Goal: Entertainment & Leisure: Consume media (video, audio)

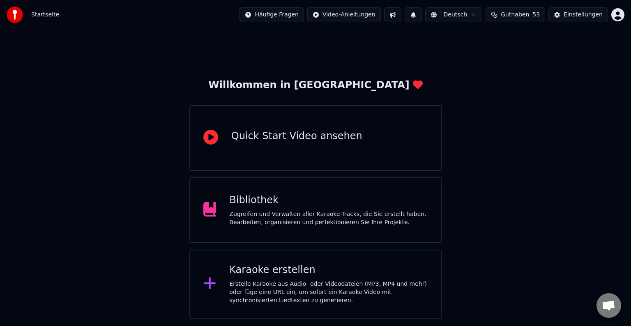
click at [311, 199] on div "Bibliothek" at bounding box center [328, 200] width 199 height 13
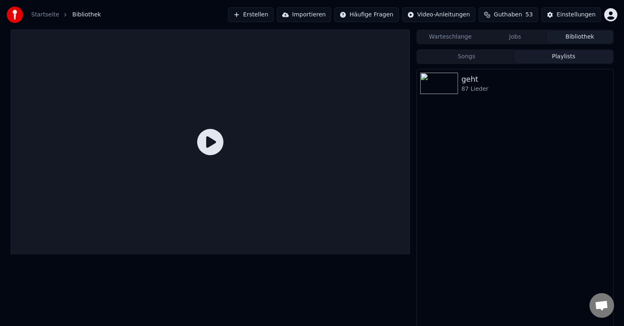
click at [536, 55] on button "Playlists" at bounding box center [563, 57] width 97 height 12
click at [510, 79] on div "geht" at bounding box center [532, 80] width 140 height 12
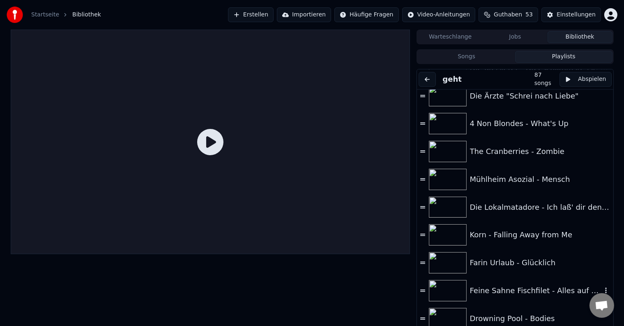
scroll to position [2040, 0]
click at [529, 212] on div "Die Lokalmatadore - Ich laß' dir den Kochtopf, laß' du mir mein Bier" at bounding box center [536, 208] width 132 height 12
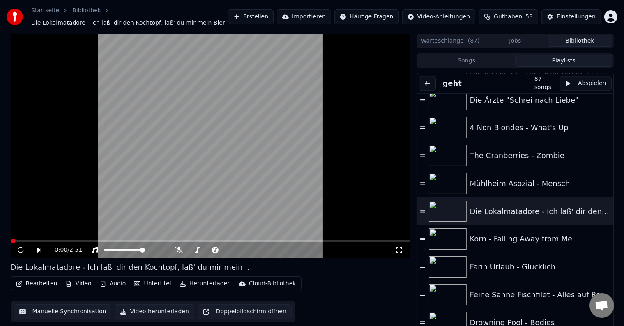
click at [238, 154] on video at bounding box center [211, 146] width 400 height 225
click at [11, 240] on span at bounding box center [13, 241] width 5 height 5
click at [398, 248] on icon at bounding box center [399, 250] width 8 height 7
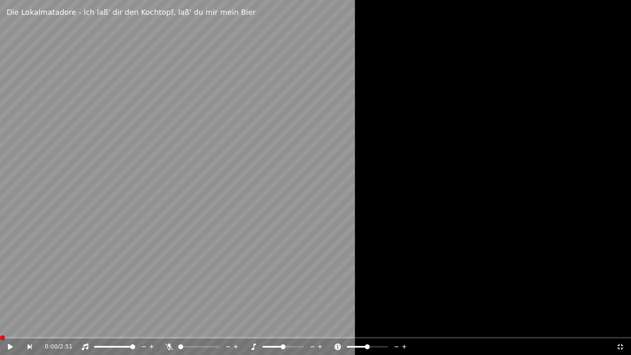
click at [622, 326] on icon at bounding box center [621, 347] width 6 height 6
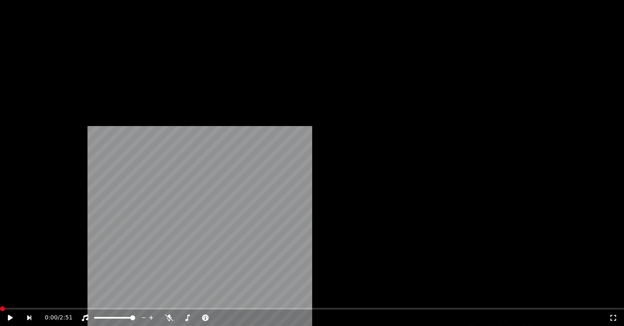
scroll to position [1729, 0]
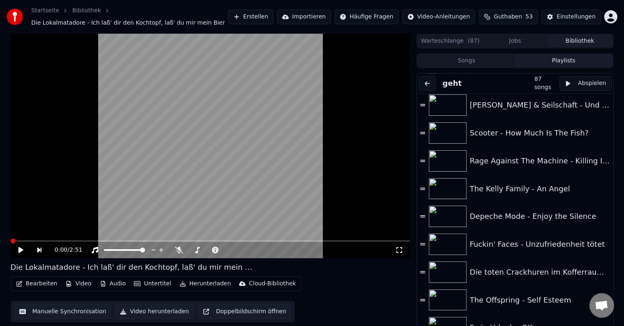
click at [400, 251] on icon at bounding box center [399, 250] width 8 height 7
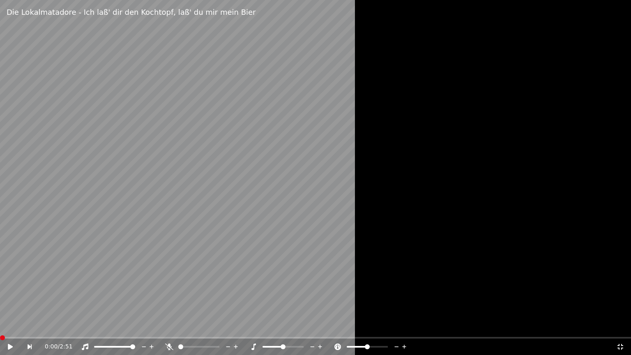
click at [3, 326] on div "0:00 / 2:51" at bounding box center [315, 347] width 631 height 16
click at [12, 326] on icon at bounding box center [16, 347] width 19 height 7
click at [335, 326] on icon at bounding box center [338, 347] width 7 height 7
click at [196, 326] on div at bounding box center [206, 347] width 66 height 8
click at [197, 326] on span at bounding box center [198, 347] width 41 height 2
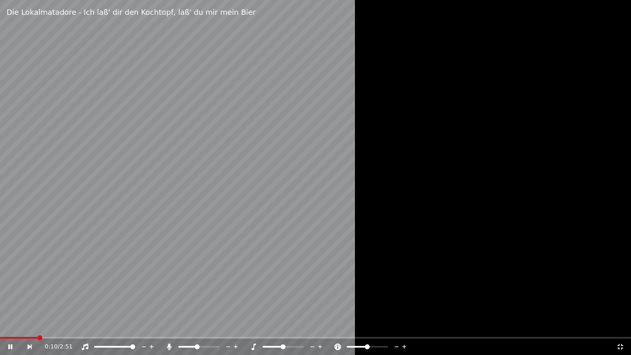
click at [617, 326] on icon at bounding box center [621, 347] width 8 height 7
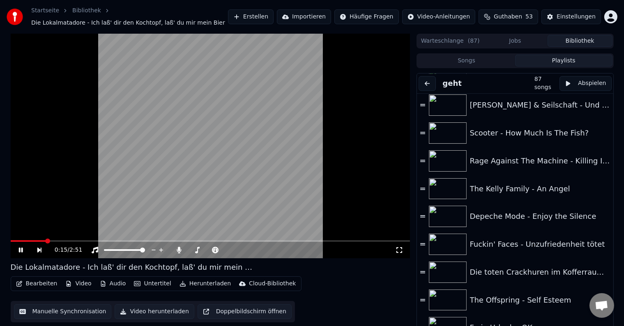
click at [250, 118] on video at bounding box center [211, 146] width 400 height 225
click at [400, 252] on icon at bounding box center [399, 250] width 8 height 7
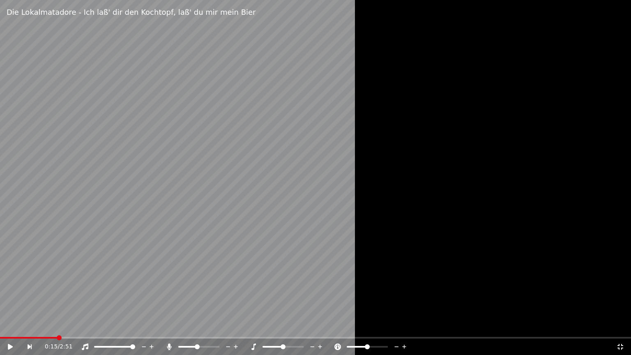
click at [619, 326] on icon at bounding box center [621, 347] width 8 height 7
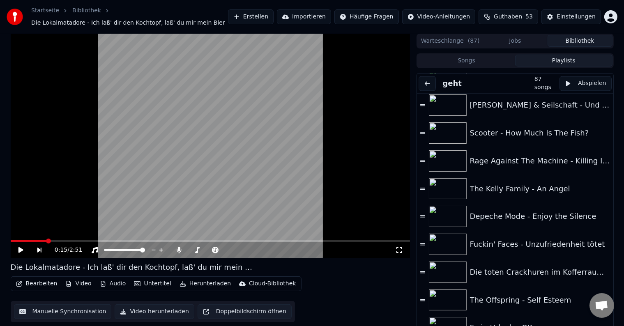
click at [233, 166] on video at bounding box center [211, 146] width 400 height 225
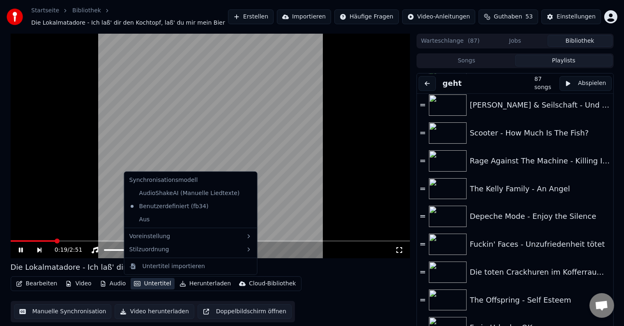
click at [159, 286] on button "Untertitel" at bounding box center [153, 284] width 44 height 12
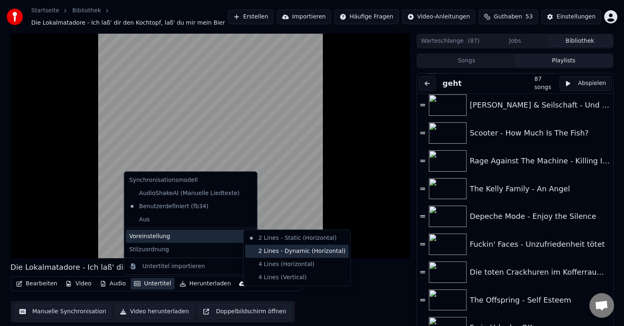
click at [289, 252] on div "2 Lines - Dynamic (Horizontal)" at bounding box center [297, 251] width 104 height 13
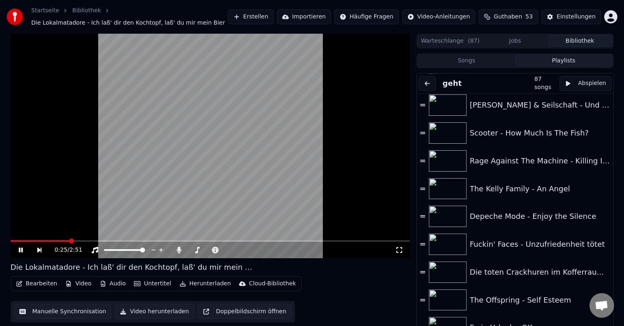
click at [18, 248] on icon at bounding box center [26, 250] width 19 height 7
click at [215, 250] on icon at bounding box center [215, 250] width 8 height 7
click at [217, 250] on span at bounding box center [211, 251] width 10 height 2
click at [403, 250] on icon at bounding box center [399, 250] width 8 height 7
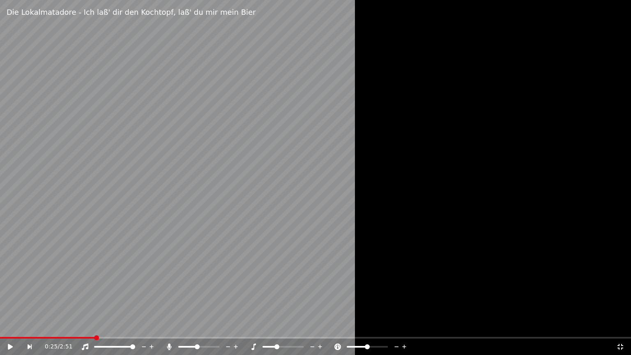
click at [622, 326] on icon at bounding box center [621, 347] width 8 height 7
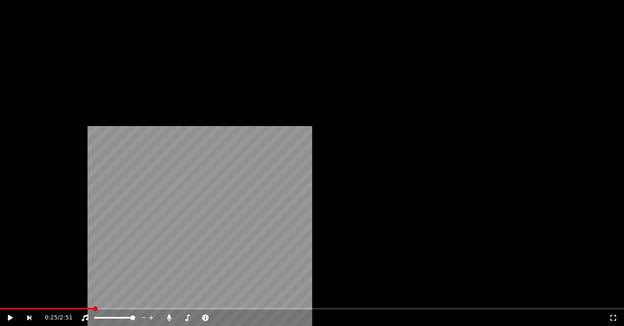
scroll to position [902, 0]
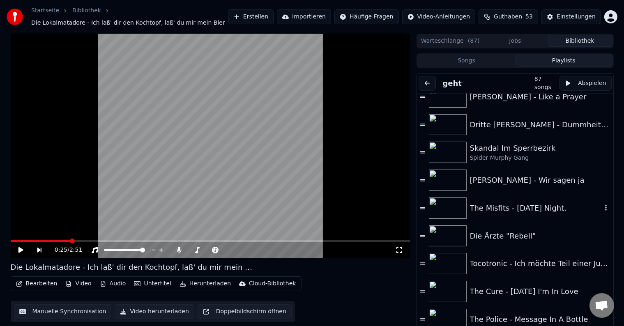
click at [526, 217] on div "The Misfits - [DATE] Night." at bounding box center [515, 208] width 196 height 28
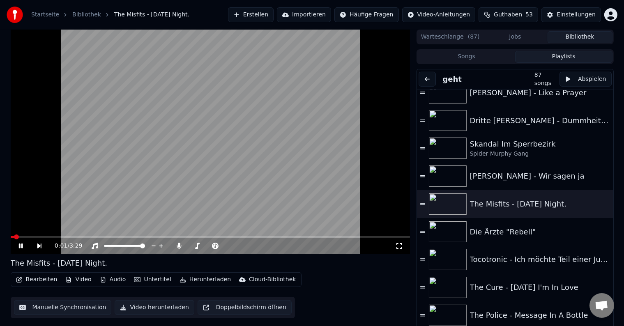
click at [21, 244] on icon at bounding box center [20, 246] width 4 height 5
click at [11, 240] on span at bounding box center [13, 237] width 5 height 5
click at [400, 249] on icon at bounding box center [399, 246] width 8 height 7
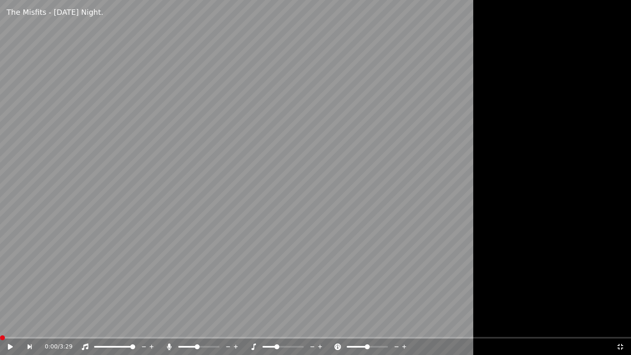
click at [278, 247] on video at bounding box center [315, 177] width 631 height 355
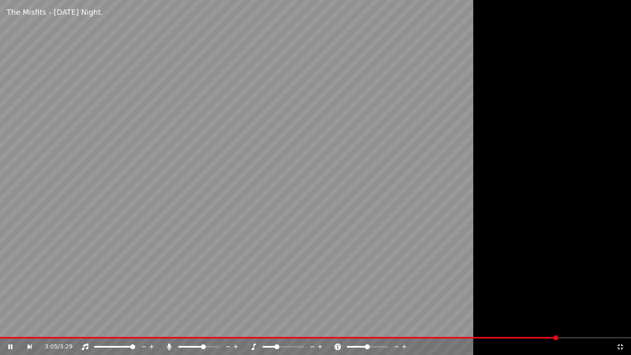
click at [204, 326] on span at bounding box center [198, 347] width 41 height 2
click at [284, 326] on span at bounding box center [283, 347] width 41 height 2
click at [253, 326] on icon at bounding box center [254, 347] width 8 height 7
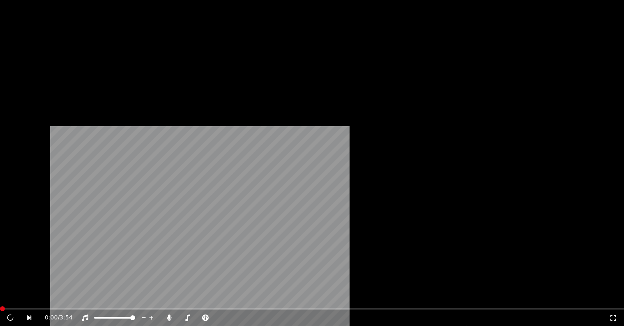
scroll to position [1149, 0]
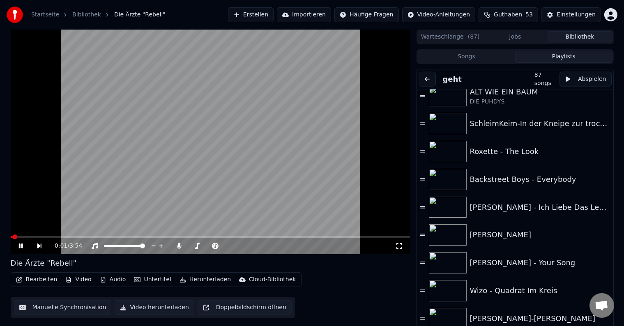
click at [291, 203] on video at bounding box center [211, 142] width 400 height 225
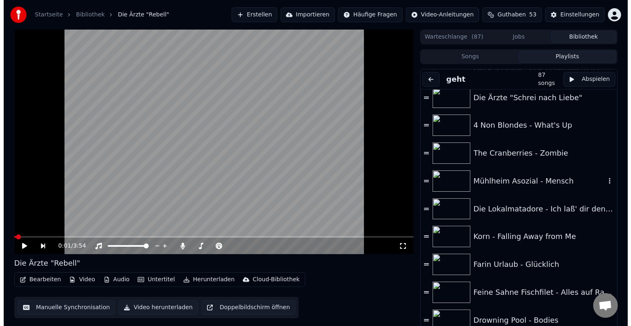
scroll to position [2041, 0]
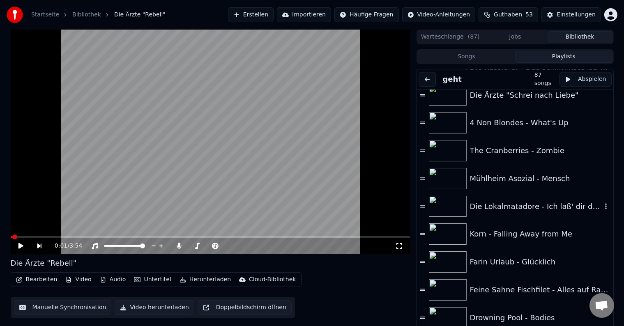
click at [497, 206] on div "Die Lokalmatadore - Ich laß' dir den Kochtopf, laß' du mir mein Bier" at bounding box center [536, 207] width 132 height 12
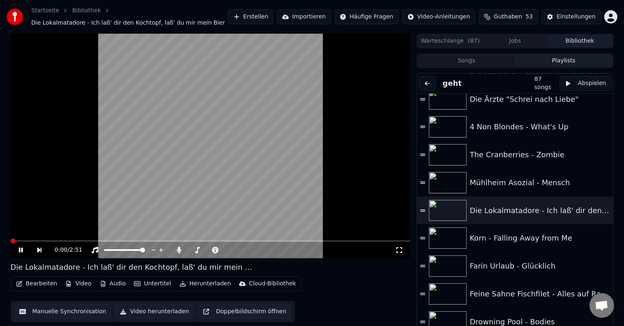
click at [217, 171] on video at bounding box center [211, 146] width 400 height 225
click at [11, 244] on span at bounding box center [13, 241] width 5 height 5
click at [400, 252] on icon at bounding box center [399, 250] width 8 height 7
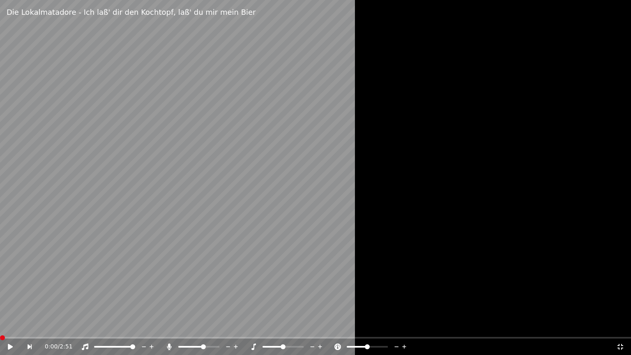
click at [42, 227] on video at bounding box center [315, 177] width 631 height 355
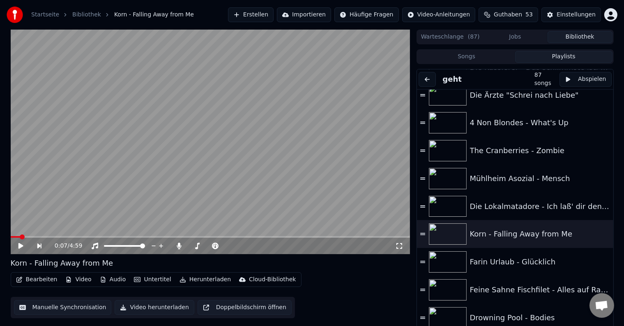
click at [571, 13] on div "Einstellungen" at bounding box center [576, 15] width 39 height 8
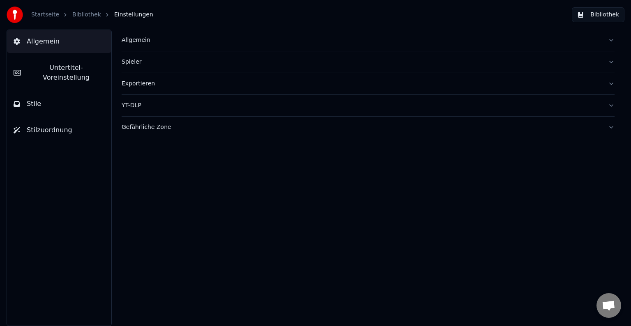
click at [224, 57] on button "Spieler" at bounding box center [368, 61] width 493 height 21
click at [214, 44] on div "Allgemein" at bounding box center [362, 40] width 480 height 8
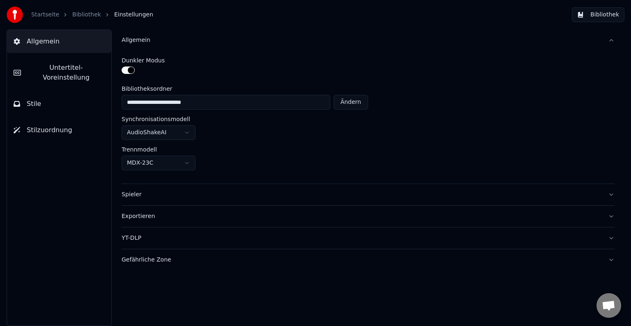
click at [183, 220] on button "Exportieren" at bounding box center [368, 216] width 493 height 21
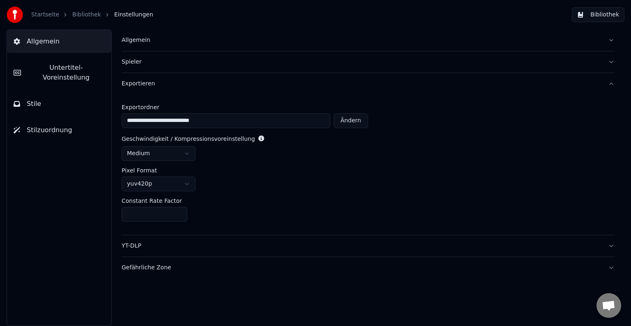
click at [167, 266] on div "Gefährliche Zone" at bounding box center [362, 268] width 480 height 8
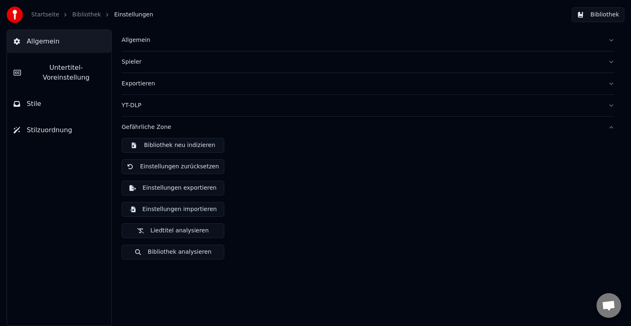
click at [192, 102] on div "YT-DLP" at bounding box center [362, 106] width 480 height 8
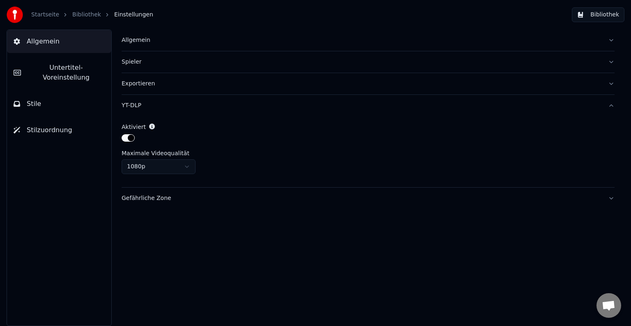
click at [73, 78] on button "Untertitel-Voreinstellung" at bounding box center [59, 72] width 104 height 33
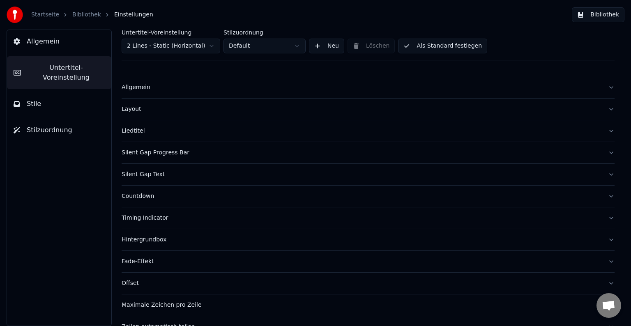
click at [226, 90] on div "Allgemein" at bounding box center [362, 87] width 480 height 8
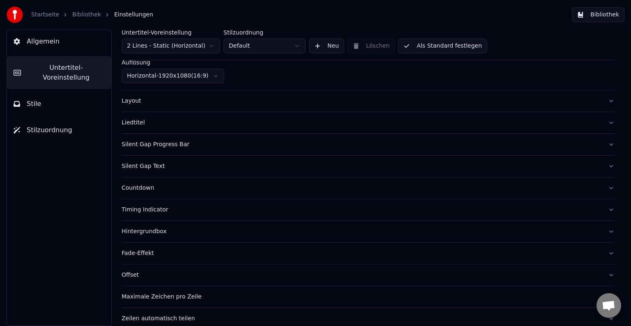
scroll to position [103, 0]
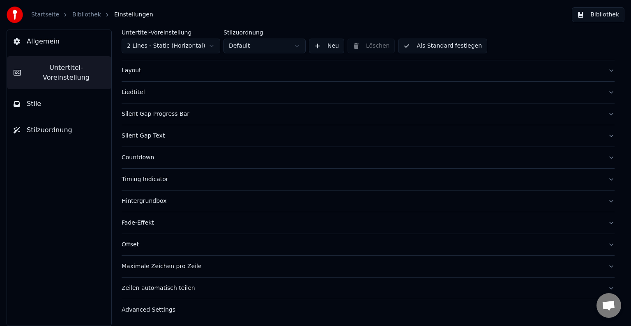
click at [65, 104] on button "Stile" at bounding box center [59, 103] width 104 height 23
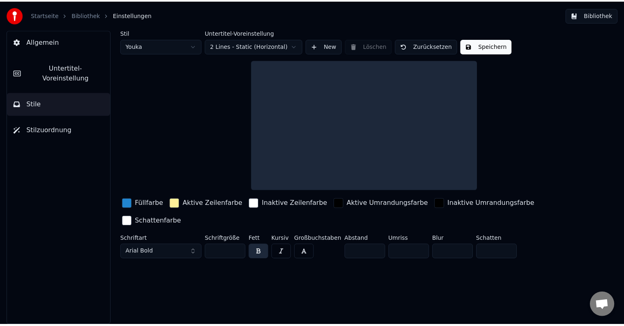
scroll to position [0, 0]
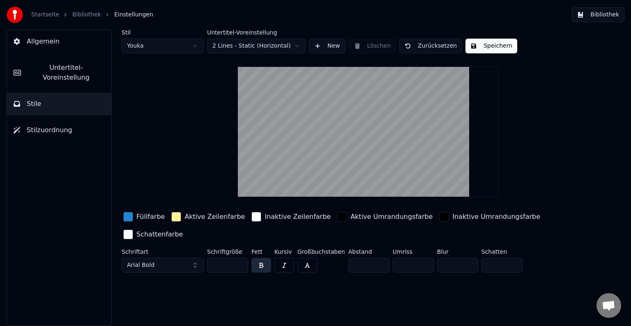
click at [66, 125] on span "Stilzuordnung" at bounding box center [50, 130] width 46 height 10
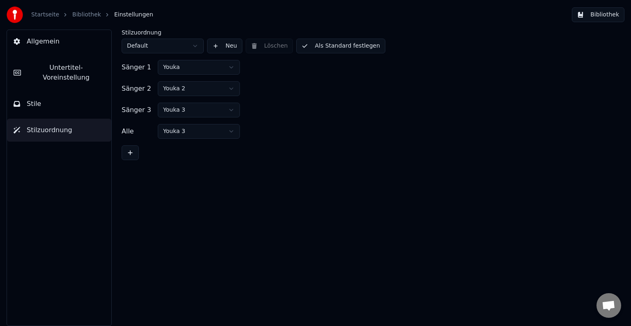
click at [72, 74] on button "Untertitel-Voreinstellung" at bounding box center [59, 72] width 104 height 33
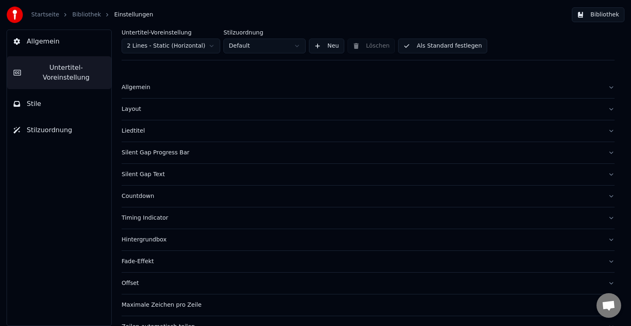
click at [89, 16] on link "Bibliothek" at bounding box center [86, 15] width 29 height 8
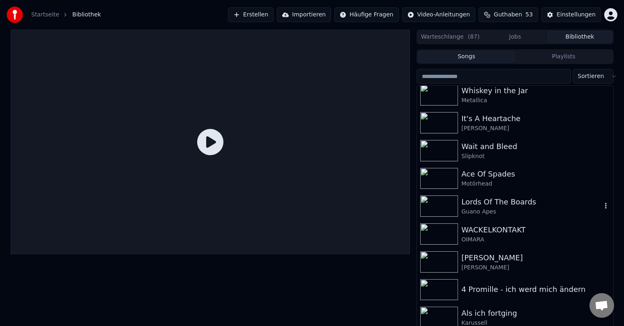
scroll to position [371, 0]
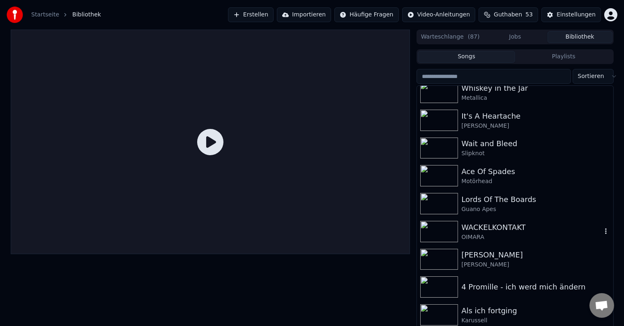
click at [524, 238] on div "OIMARA" at bounding box center [532, 237] width 140 height 8
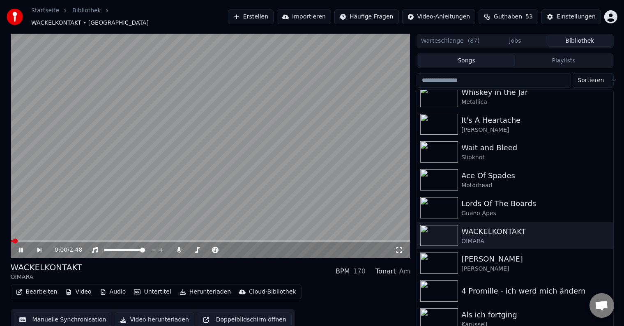
click at [148, 154] on video at bounding box center [211, 146] width 400 height 225
click at [11, 239] on span at bounding box center [13, 241] width 5 height 5
click at [402, 247] on icon at bounding box center [399, 250] width 8 height 7
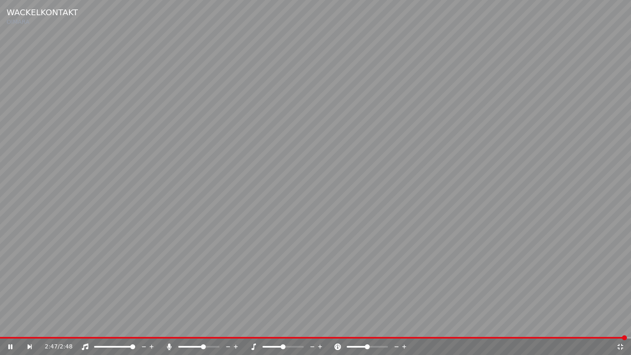
click at [400, 152] on video at bounding box center [315, 177] width 631 height 355
click at [619, 326] on icon at bounding box center [621, 347] width 8 height 7
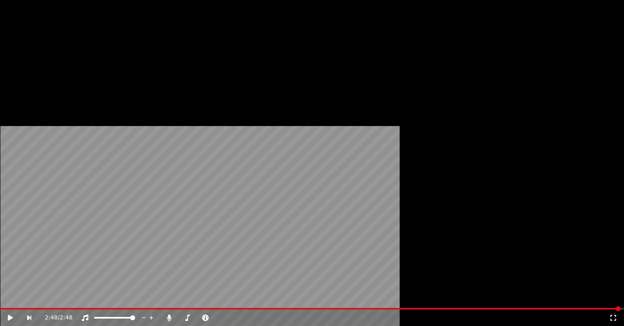
scroll to position [682, 0]
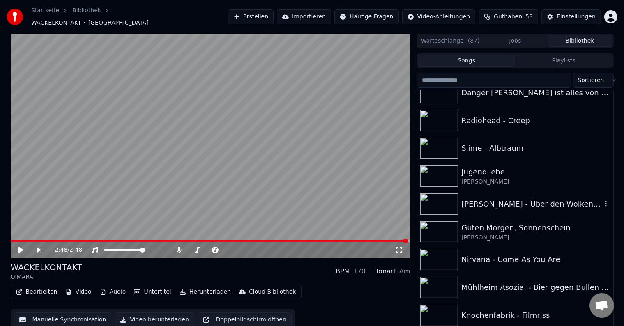
click at [474, 203] on div "[PERSON_NAME] - Über den Wolken HD 0815007" at bounding box center [532, 205] width 140 height 12
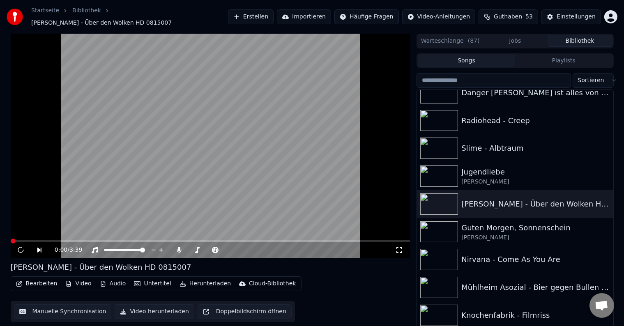
click at [266, 150] on video at bounding box center [211, 146] width 400 height 225
click at [11, 244] on span at bounding box center [13, 241] width 5 height 5
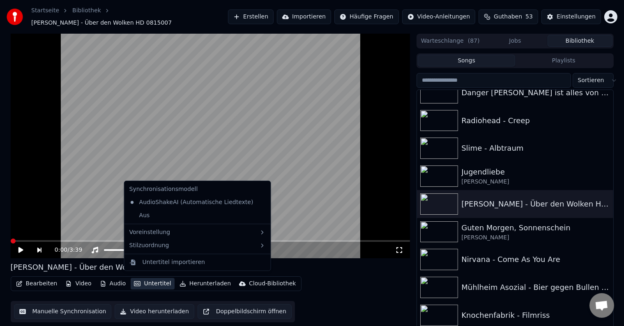
click at [153, 279] on button "Untertitel" at bounding box center [153, 284] width 44 height 12
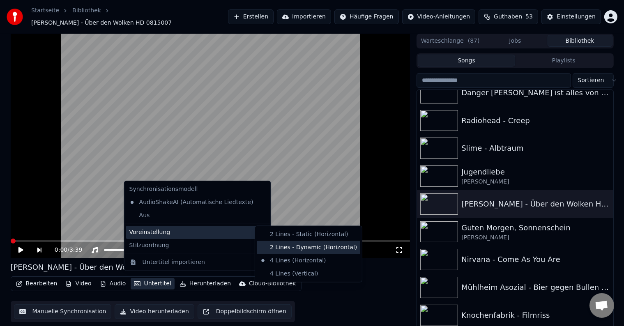
click at [278, 250] on div "2 Lines - Dynamic (Horizontal)" at bounding box center [309, 247] width 104 height 13
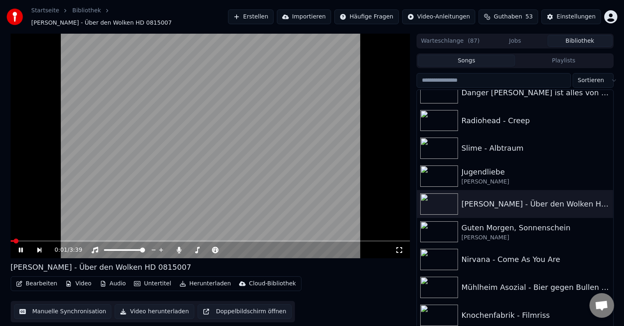
click at [400, 247] on icon at bounding box center [399, 250] width 8 height 7
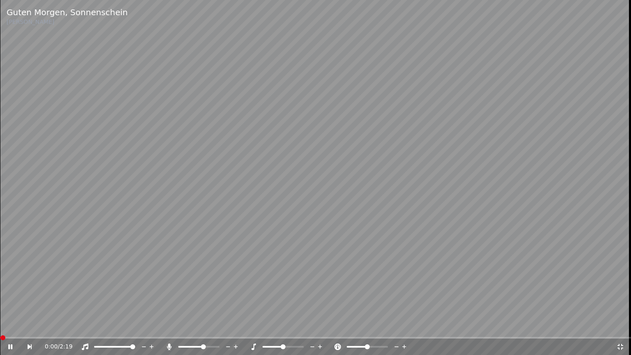
click at [361, 110] on video at bounding box center [315, 177] width 631 height 355
click at [620, 326] on icon at bounding box center [621, 347] width 8 height 7
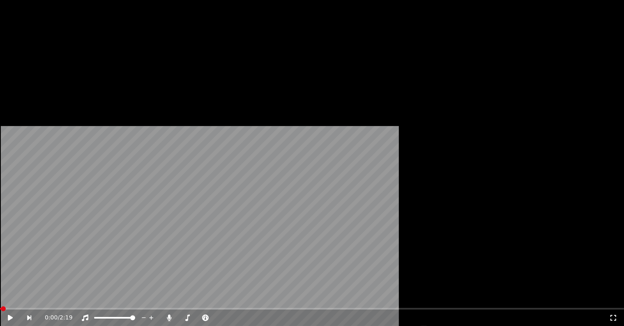
scroll to position [830, 0]
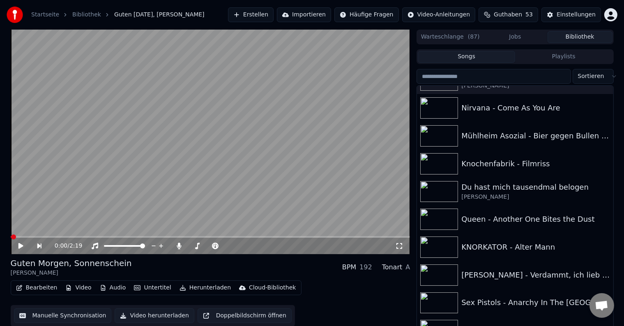
click at [405, 246] on div "0:00 / 2:19" at bounding box center [210, 246] width 393 height 8
click at [401, 247] on icon at bounding box center [399, 246] width 8 height 7
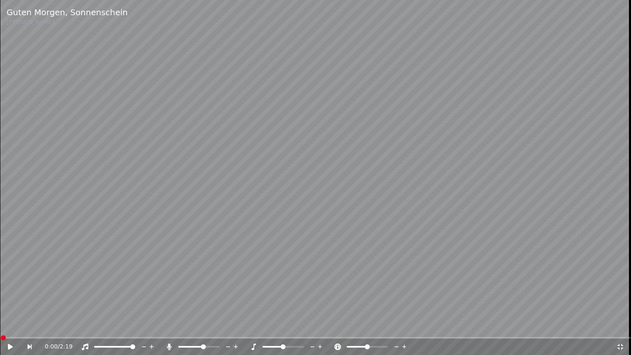
click at [341, 168] on video at bounding box center [315, 177] width 631 height 355
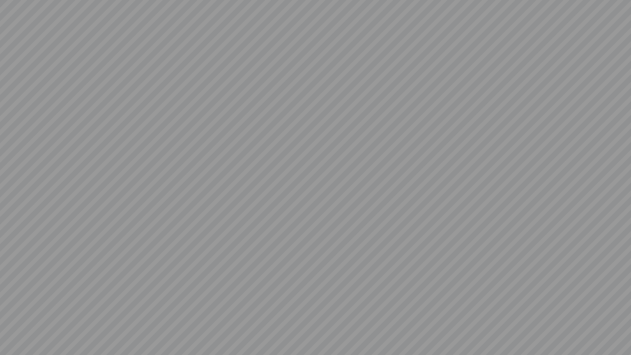
click at [341, 168] on video at bounding box center [315, 177] width 631 height 355
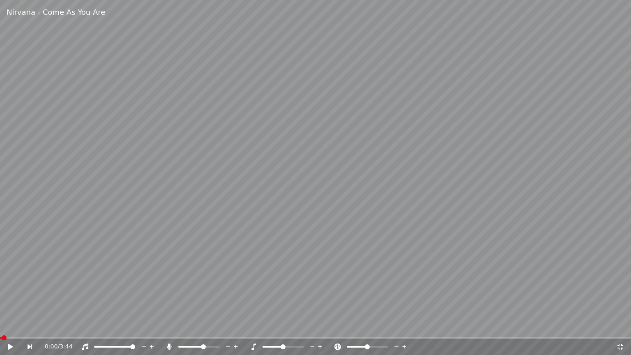
click at [623, 326] on icon at bounding box center [621, 347] width 8 height 7
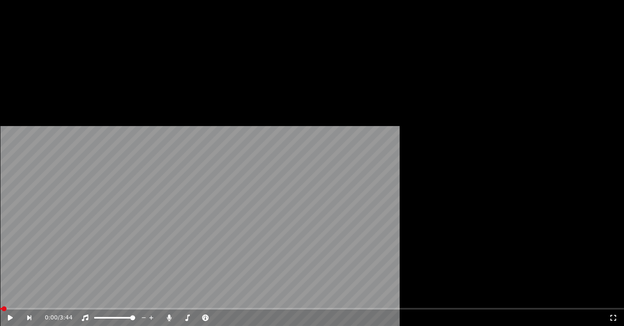
scroll to position [913, 0]
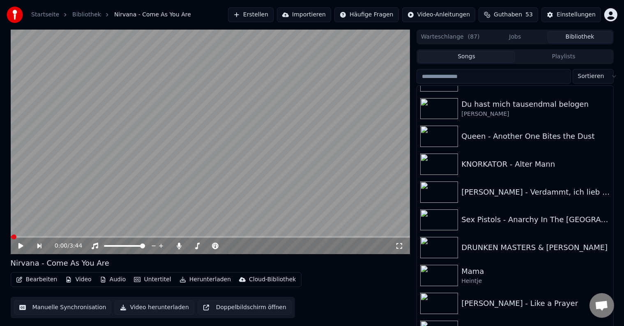
click at [398, 250] on icon at bounding box center [399, 246] width 8 height 7
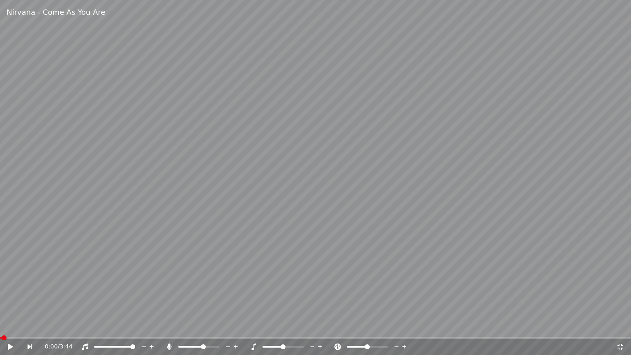
click at [321, 194] on video at bounding box center [315, 177] width 631 height 355
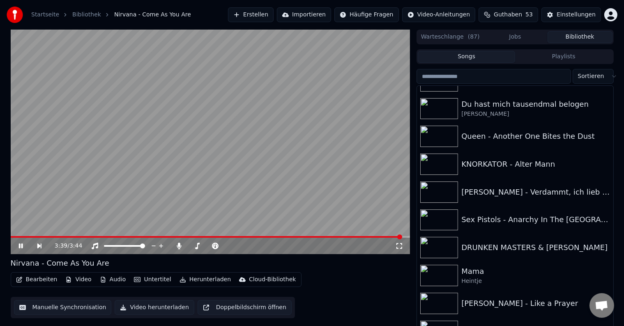
click at [263, 145] on video at bounding box center [211, 142] width 400 height 225
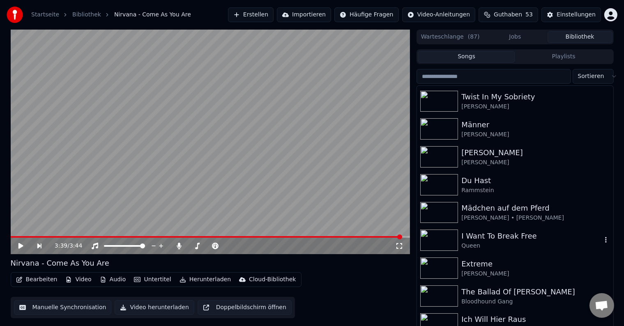
scroll to position [85, 0]
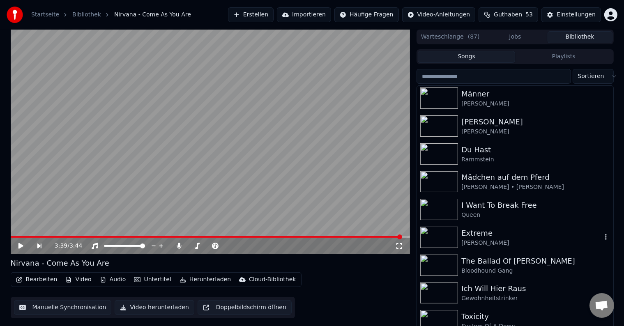
click at [502, 242] on div "[PERSON_NAME]" at bounding box center [532, 243] width 140 height 8
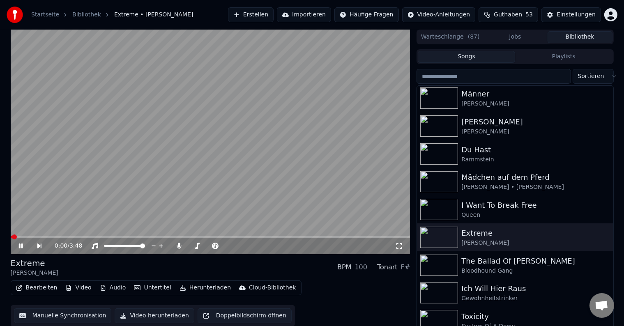
click at [268, 157] on video at bounding box center [211, 142] width 400 height 225
click at [399, 247] on icon at bounding box center [399, 246] width 8 height 7
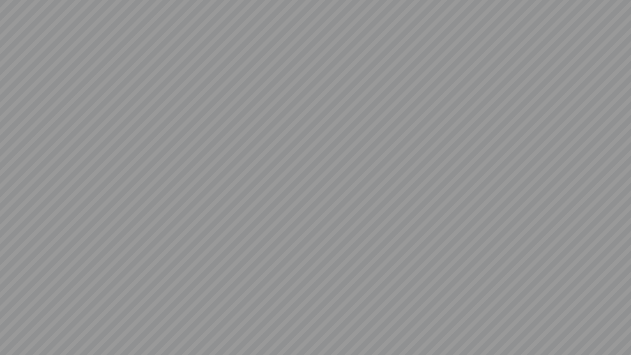
click at [572, 196] on video at bounding box center [315, 177] width 631 height 355
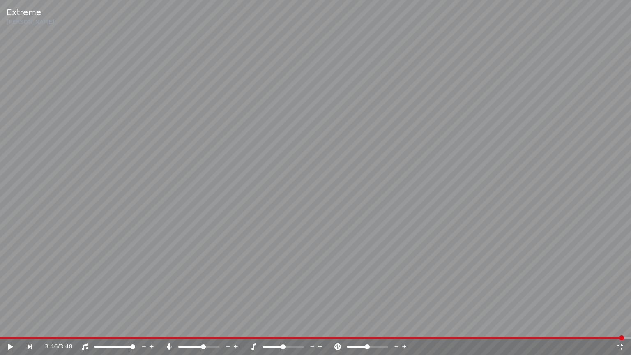
click at [621, 326] on icon at bounding box center [621, 347] width 6 height 6
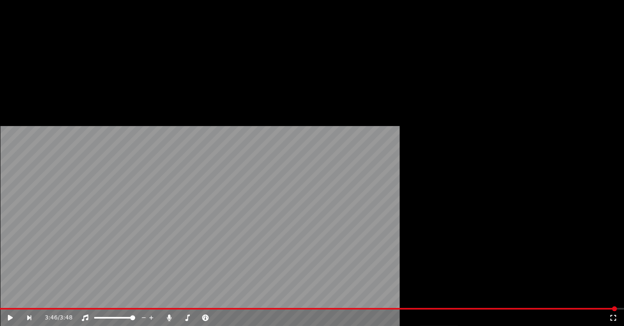
scroll to position [2271, 0]
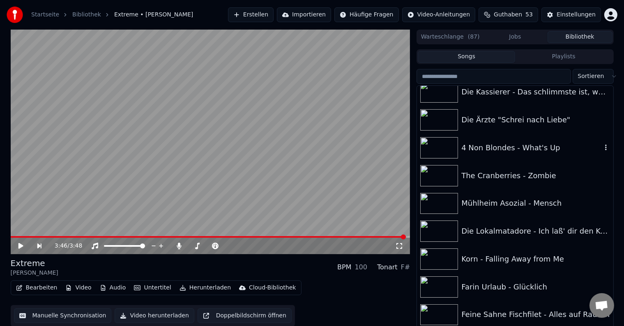
click at [569, 145] on div "4 Non Blondes - What's Up" at bounding box center [532, 148] width 140 height 12
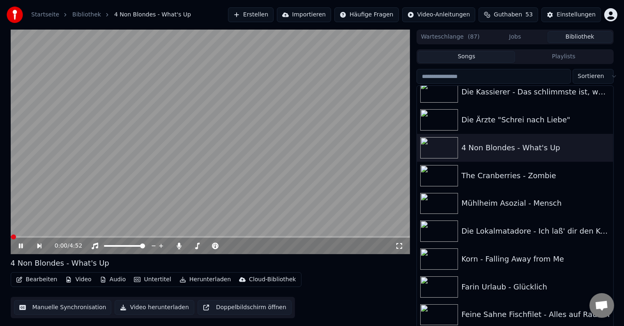
click at [275, 155] on video at bounding box center [211, 142] width 400 height 225
click at [396, 247] on icon at bounding box center [399, 246] width 8 height 7
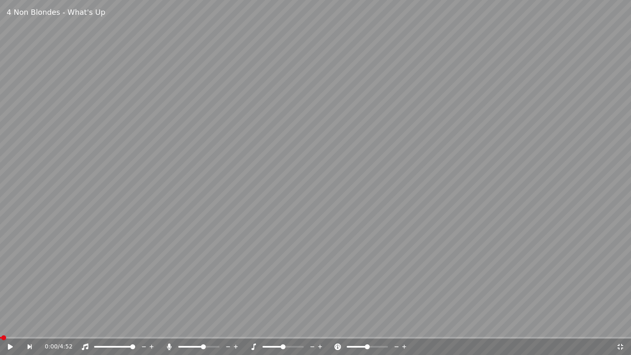
click at [396, 257] on video at bounding box center [315, 177] width 631 height 355
click at [517, 144] on video at bounding box center [315, 177] width 631 height 355
click at [622, 326] on icon at bounding box center [621, 347] width 6 height 6
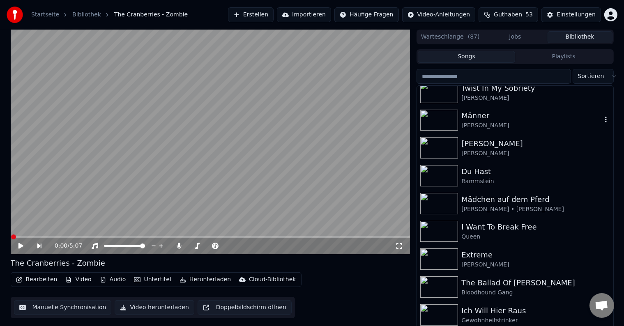
scroll to position [67, 0]
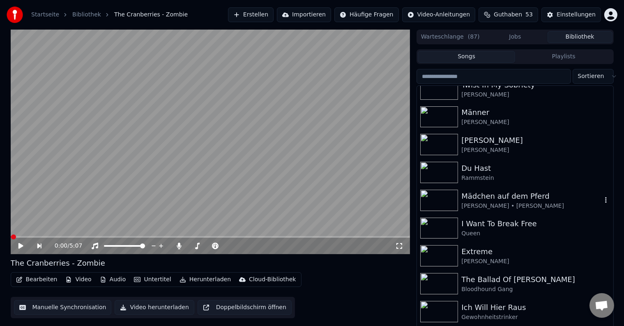
click at [523, 192] on div "Mädchen auf dem Pferd" at bounding box center [532, 197] width 140 height 12
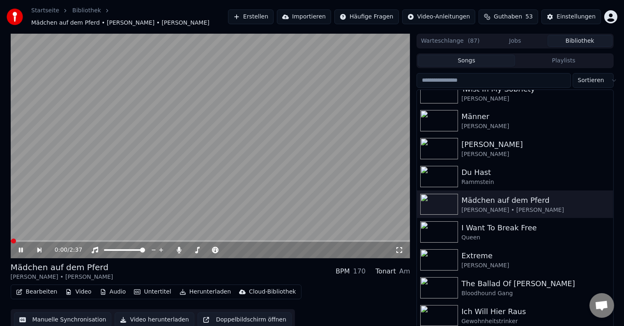
click at [401, 248] on icon at bounding box center [400, 250] width 6 height 6
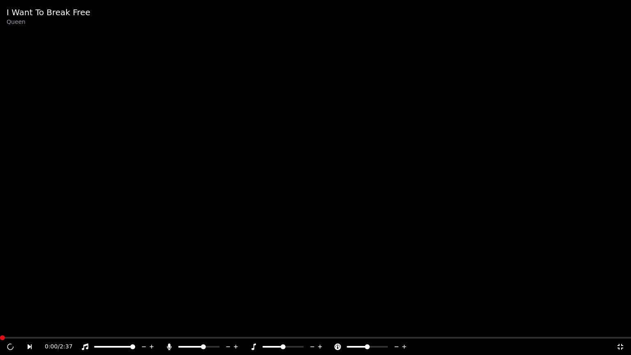
click at [463, 67] on video at bounding box center [315, 177] width 631 height 355
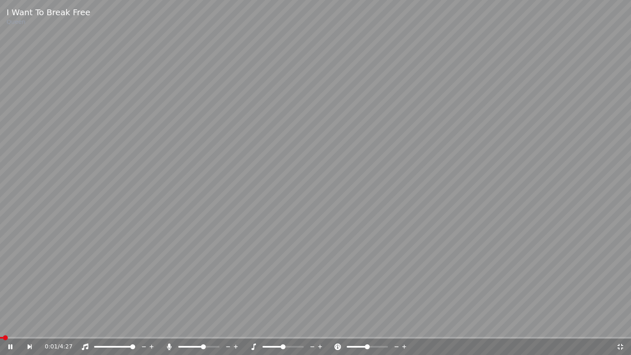
click at [9, 326] on icon at bounding box center [10, 346] width 4 height 5
click at [620, 326] on icon at bounding box center [621, 347] width 8 height 7
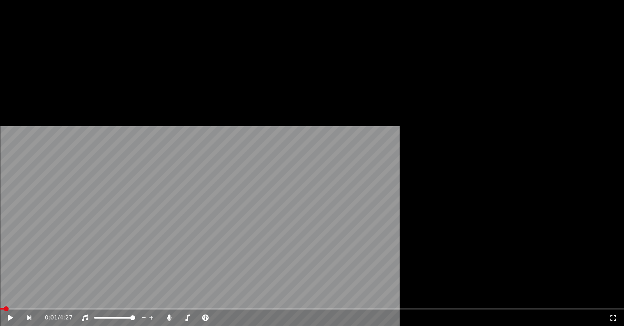
click at [145, 69] on button "Untertitel" at bounding box center [153, 64] width 44 height 12
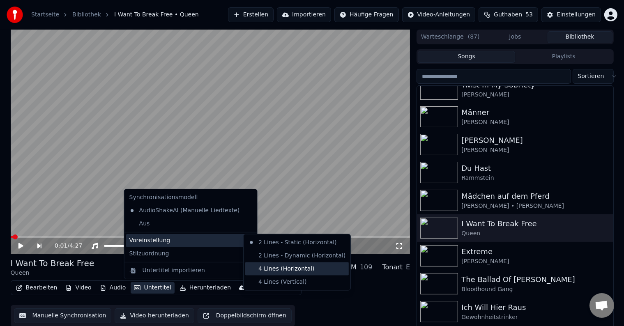
click at [276, 270] on div "4 Lines (Horizontal)" at bounding box center [297, 269] width 104 height 13
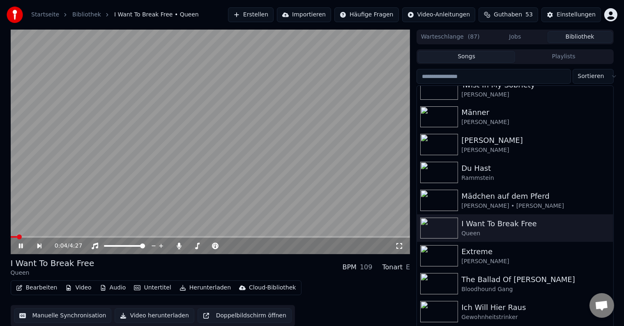
click at [398, 246] on icon at bounding box center [399, 246] width 8 height 7
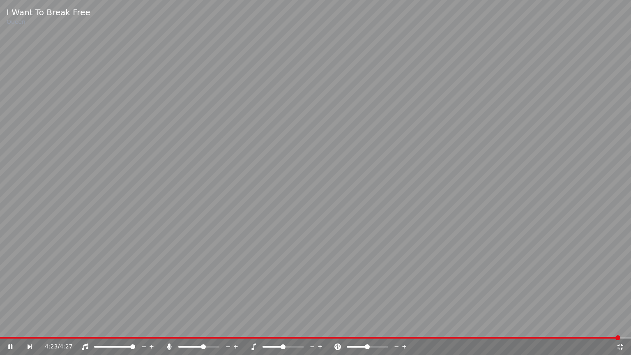
click at [439, 145] on video at bounding box center [315, 177] width 631 height 355
click at [620, 326] on icon at bounding box center [621, 347] width 6 height 6
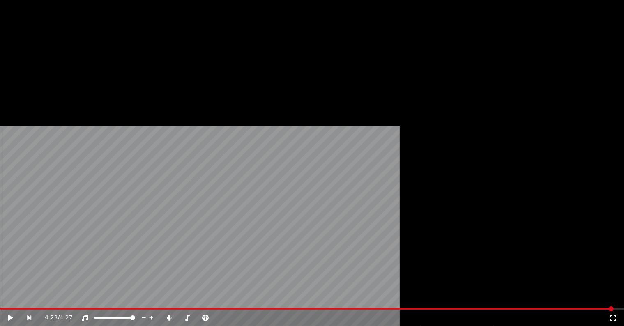
scroll to position [218, 0]
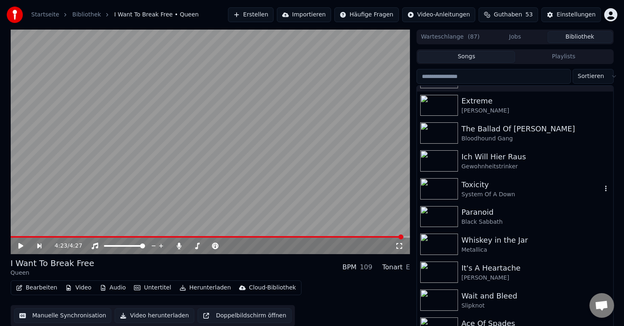
click at [522, 195] on div "System Of A Down" at bounding box center [532, 195] width 140 height 8
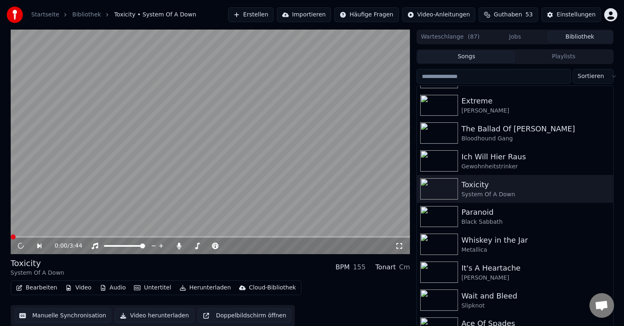
click at [401, 250] on icon at bounding box center [399, 246] width 8 height 7
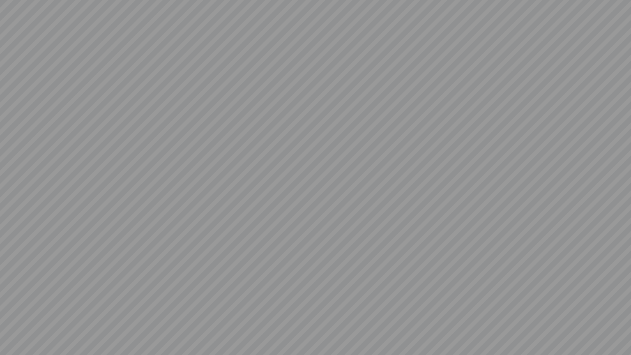
drag, startPoint x: 631, startPoint y: 132, endPoint x: 169, endPoint y: 107, distance: 462.3
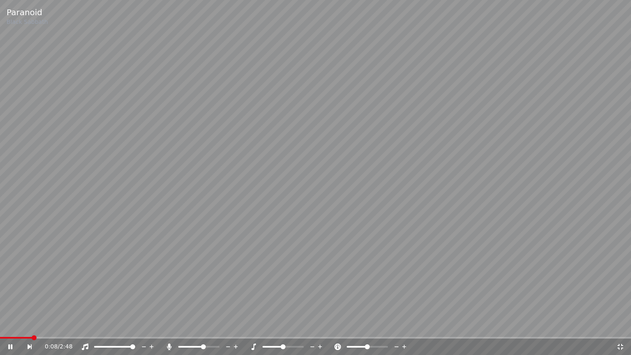
click at [230, 92] on video at bounding box center [315, 177] width 631 height 355
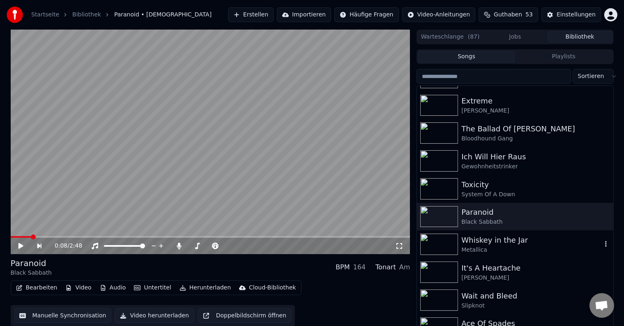
drag, startPoint x: 482, startPoint y: 238, endPoint x: 457, endPoint y: 92, distance: 147.1
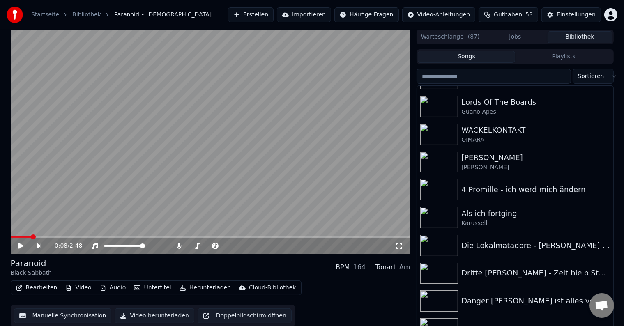
scroll to position [481, 0]
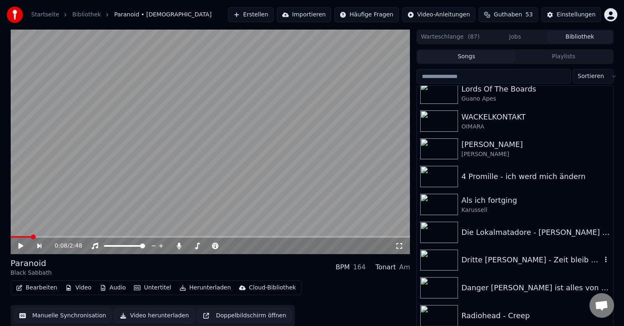
click at [497, 268] on div "Dritte [PERSON_NAME] - Zeit bleib Stehn!" at bounding box center [515, 261] width 196 height 28
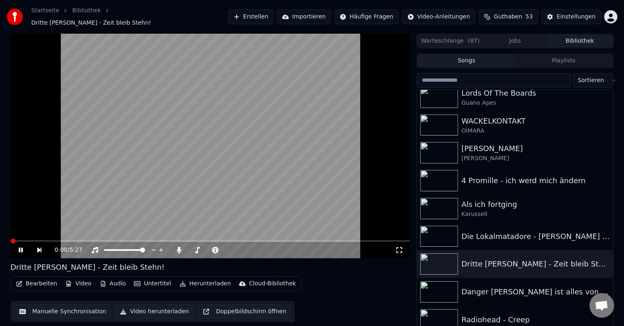
click at [400, 247] on icon at bounding box center [399, 250] width 8 height 7
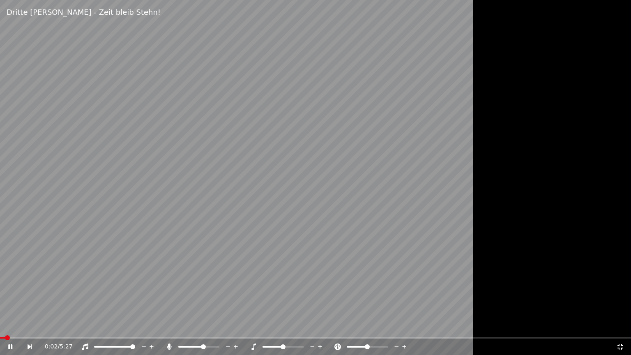
click at [400, 254] on video at bounding box center [315, 177] width 631 height 355
click at [0, 326] on span at bounding box center [2, 337] width 5 height 5
click at [4, 326] on div "0:00 / 5:27" at bounding box center [315, 347] width 625 height 8
click at [10, 326] on icon at bounding box center [10, 347] width 5 height 6
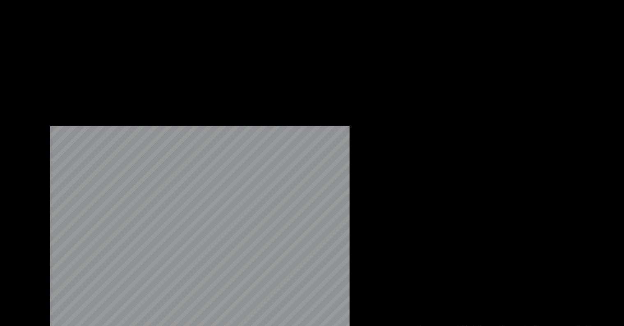
scroll to position [643, 0]
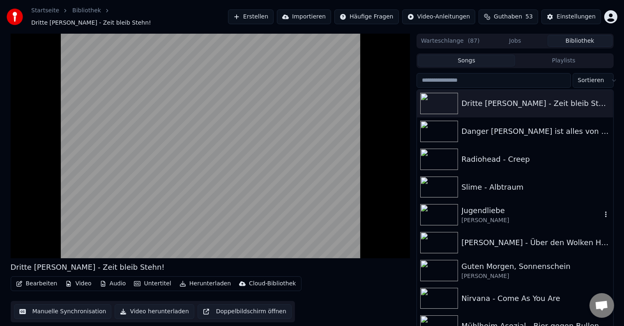
click at [521, 217] on div "[PERSON_NAME]" at bounding box center [532, 221] width 140 height 8
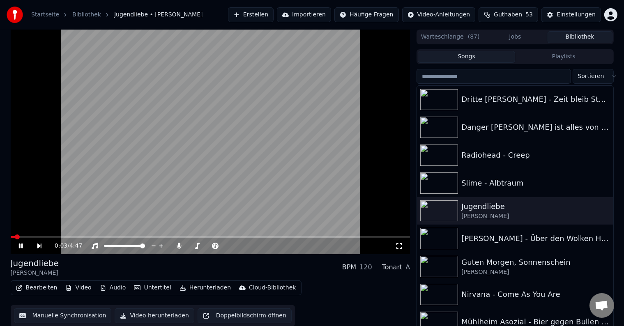
click at [402, 249] on icon at bounding box center [400, 246] width 6 height 6
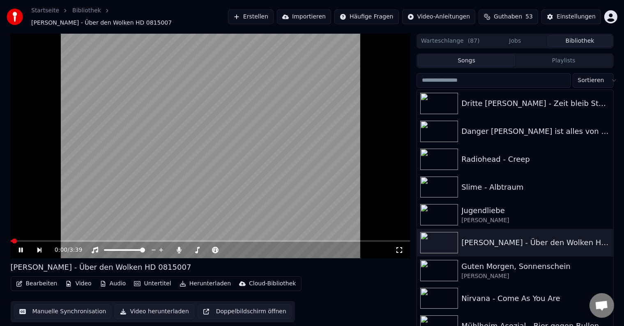
click at [261, 173] on video at bounding box center [211, 146] width 400 height 225
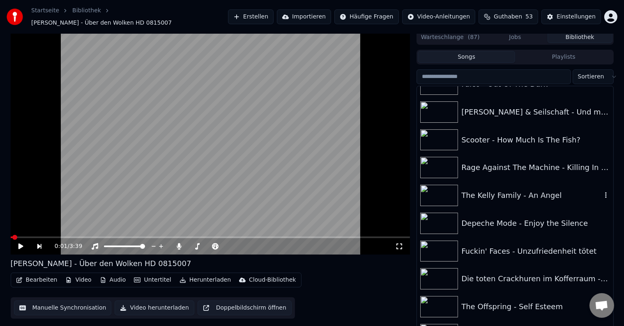
scroll to position [1973, 0]
click at [488, 193] on div "The Kelly Family - An Angel" at bounding box center [532, 195] width 140 height 12
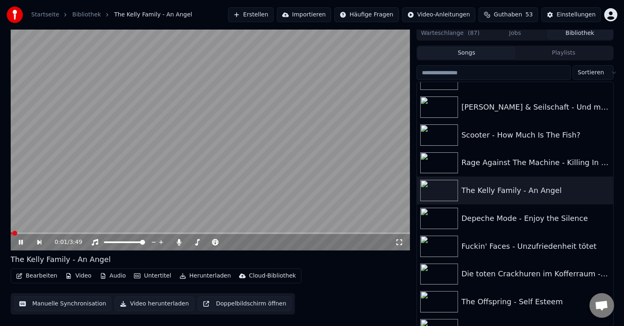
click at [398, 245] on icon at bounding box center [399, 242] width 8 height 7
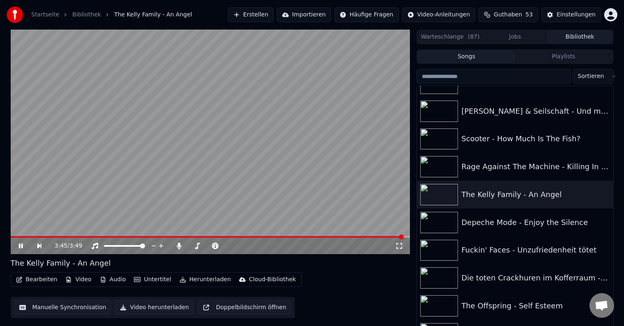
click at [358, 154] on video at bounding box center [211, 142] width 400 height 225
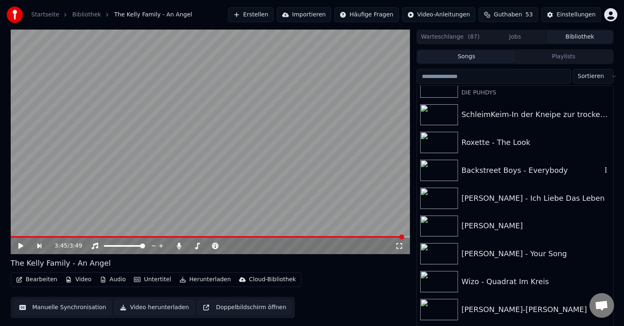
scroll to position [1411, 0]
click at [506, 170] on div "Backstreet Boys - Everybody" at bounding box center [532, 170] width 140 height 12
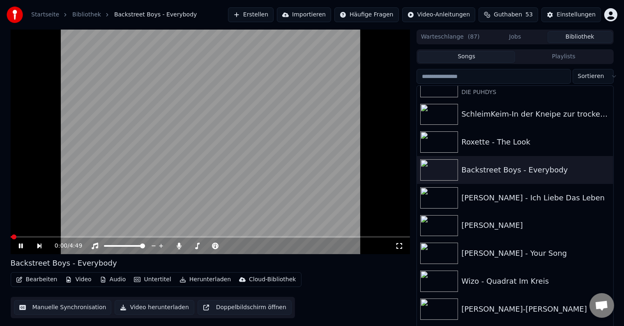
click at [402, 248] on icon at bounding box center [400, 246] width 6 height 6
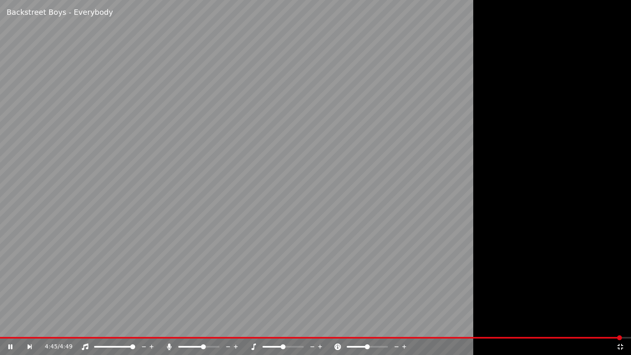
click at [623, 326] on icon at bounding box center [621, 347] width 8 height 7
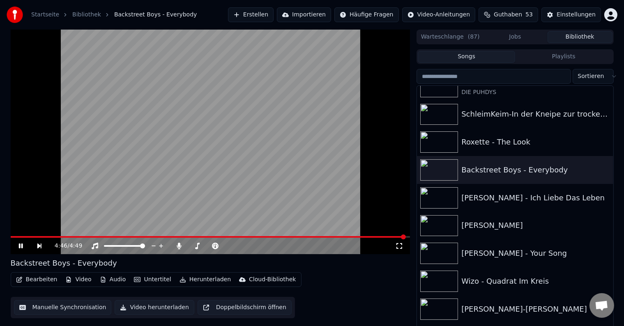
click at [334, 182] on video at bounding box center [211, 142] width 400 height 225
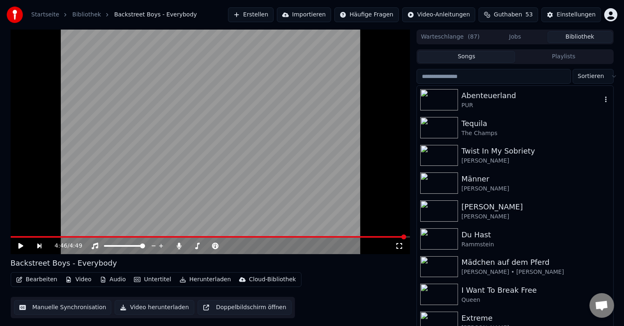
click at [492, 99] on div "Abenteuerland" at bounding box center [532, 96] width 140 height 12
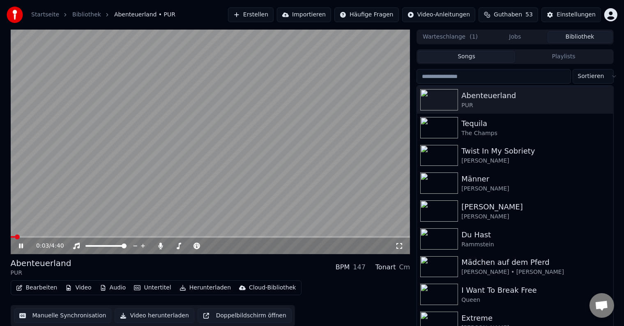
click at [400, 248] on icon at bounding box center [399, 246] width 8 height 7
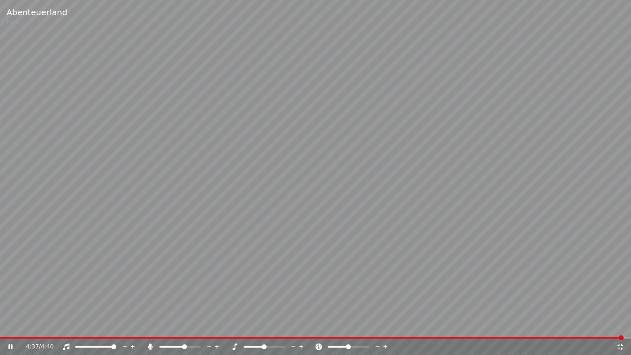
click at [621, 326] on icon at bounding box center [621, 347] width 8 height 7
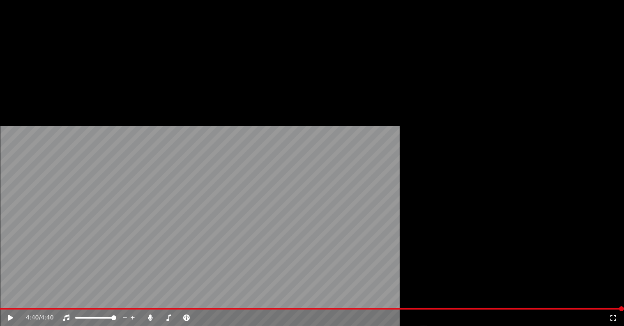
scroll to position [207, 0]
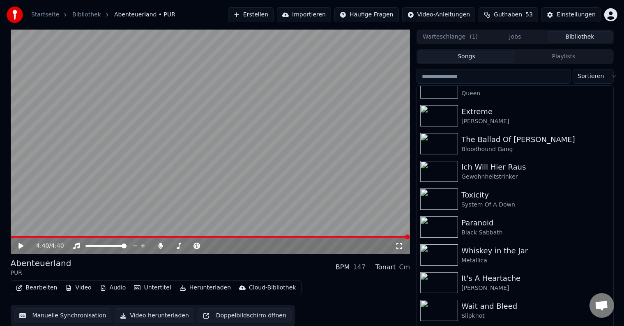
click at [349, 173] on video at bounding box center [211, 142] width 400 height 225
click at [337, 167] on video at bounding box center [211, 142] width 400 height 225
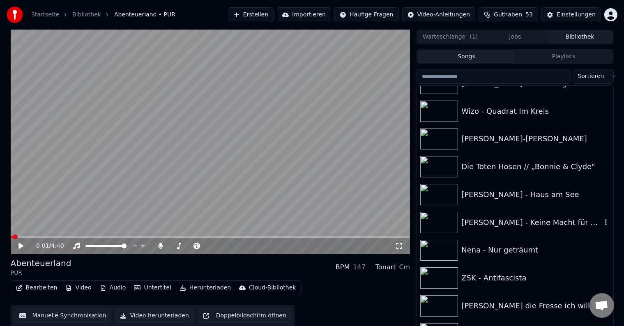
scroll to position [1582, 0]
click at [488, 193] on div "[PERSON_NAME] - Haus am See" at bounding box center [532, 195] width 140 height 12
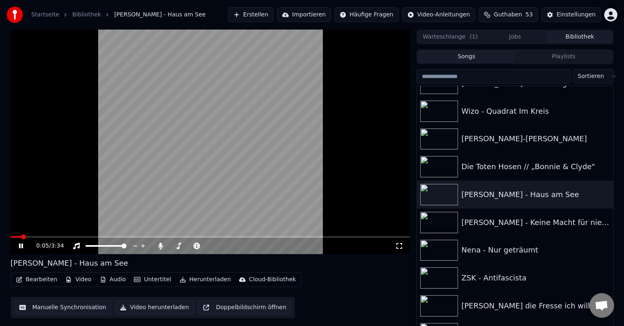
click at [397, 246] on icon at bounding box center [399, 246] width 8 height 7
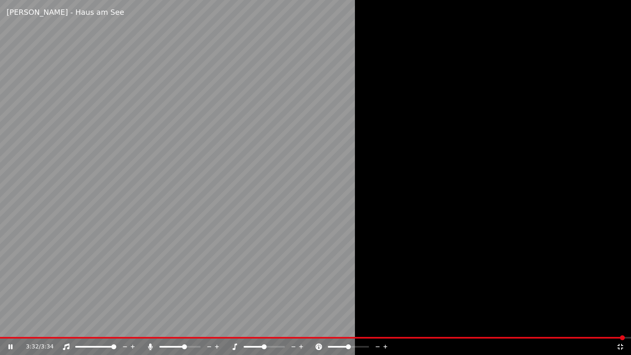
click at [437, 275] on div at bounding box center [315, 177] width 631 height 355
click at [621, 326] on icon at bounding box center [621, 347] width 8 height 7
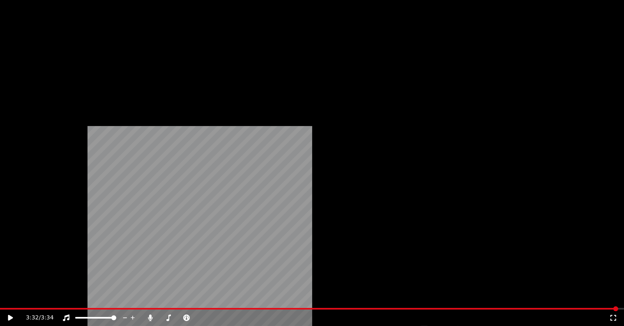
scroll to position [1797, 0]
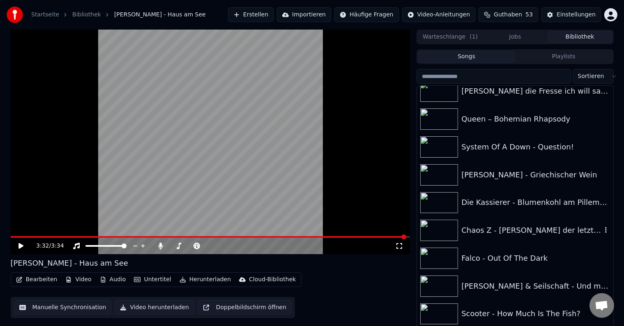
click at [543, 230] on div "Chaos Z - [PERSON_NAME] der letzten" at bounding box center [532, 231] width 140 height 12
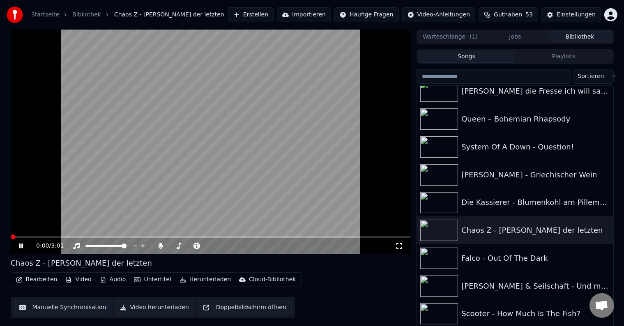
click at [235, 110] on video at bounding box center [211, 142] width 400 height 225
click at [275, 166] on video at bounding box center [211, 142] width 400 height 225
click at [401, 247] on icon at bounding box center [399, 246] width 8 height 7
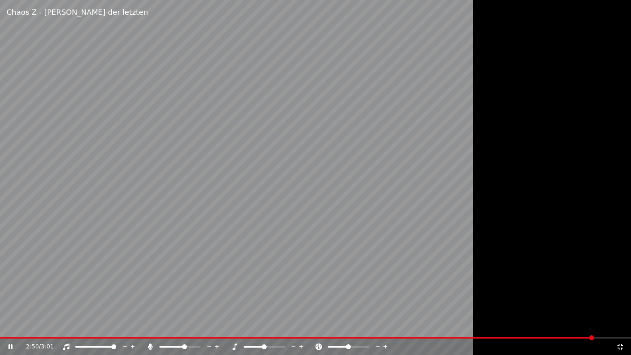
click at [316, 186] on video at bounding box center [315, 177] width 631 height 355
click at [624, 326] on icon at bounding box center [621, 347] width 8 height 7
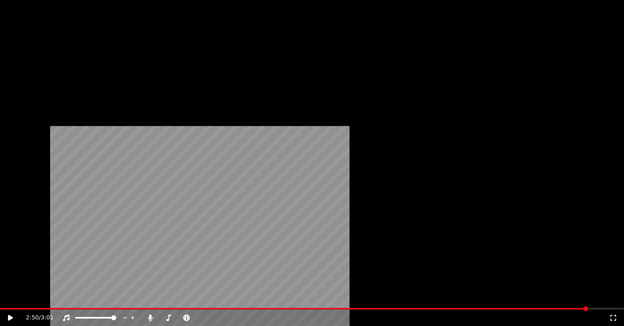
scroll to position [2410, 0]
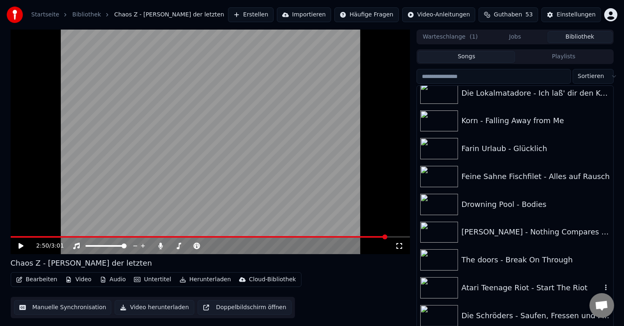
click at [520, 288] on div "Atari Teenage Riot - Start The Riot" at bounding box center [532, 288] width 140 height 12
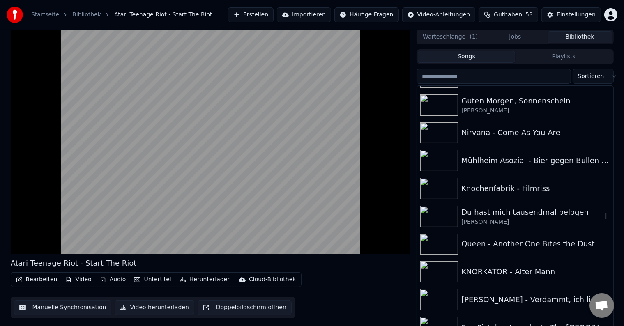
scroll to position [805, 0]
click at [497, 193] on div "Knochenfabrik - Filmriss" at bounding box center [532, 189] width 140 height 12
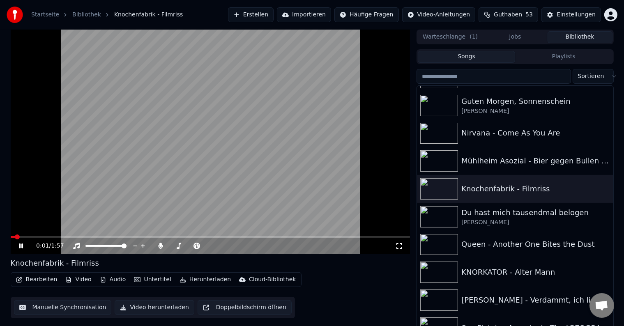
click at [398, 248] on icon at bounding box center [399, 246] width 8 height 7
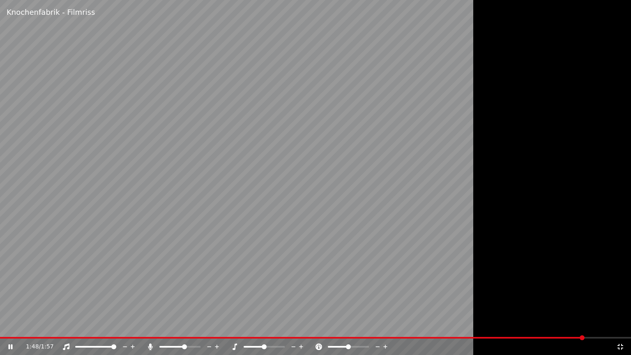
click at [623, 326] on icon at bounding box center [621, 347] width 8 height 7
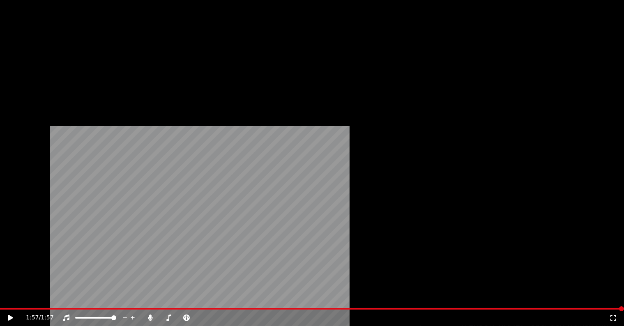
scroll to position [591, 0]
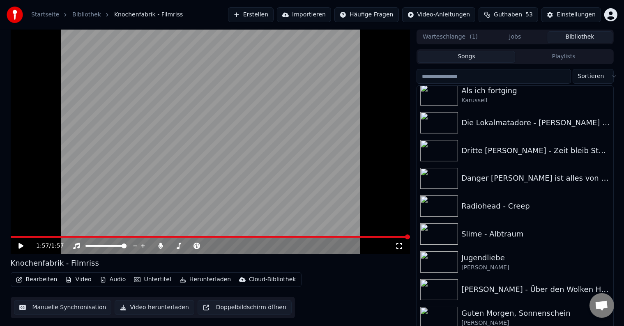
click at [280, 116] on video at bounding box center [211, 142] width 400 height 225
click at [243, 76] on video at bounding box center [211, 142] width 400 height 225
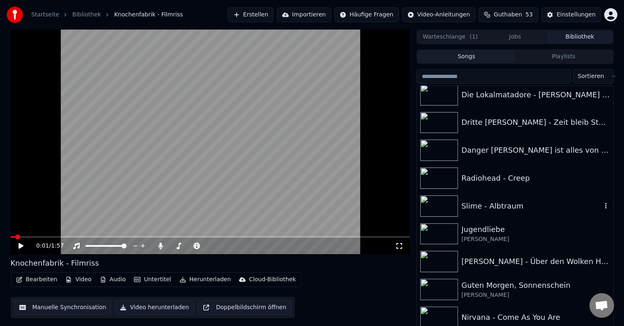
click at [551, 219] on div "Slime - Albtraum" at bounding box center [515, 206] width 196 height 28
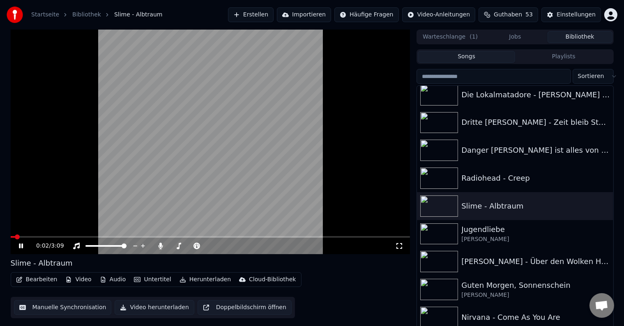
click at [400, 245] on icon at bounding box center [399, 246] width 8 height 7
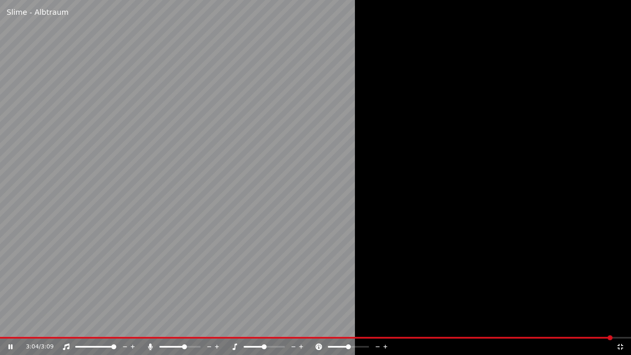
click at [452, 232] on div at bounding box center [315, 177] width 631 height 355
click at [453, 232] on div at bounding box center [315, 177] width 631 height 355
click at [621, 326] on icon at bounding box center [621, 347] width 8 height 7
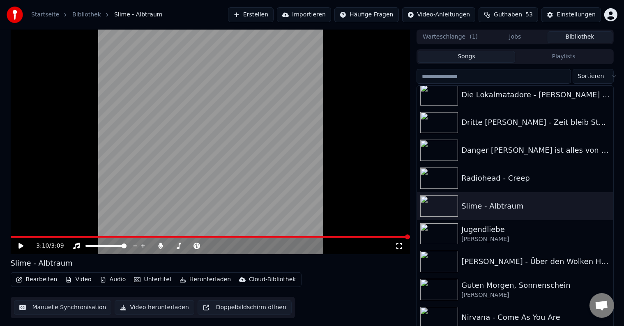
click at [323, 102] on video at bounding box center [211, 142] width 400 height 225
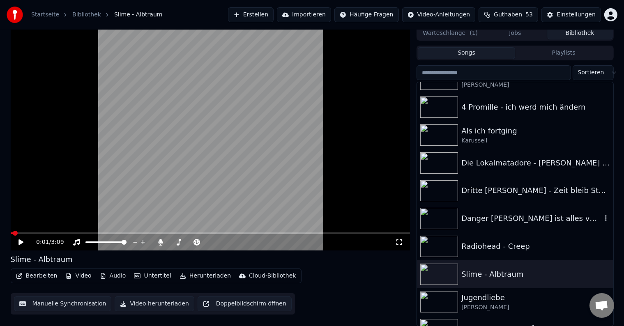
scroll to position [546, 0]
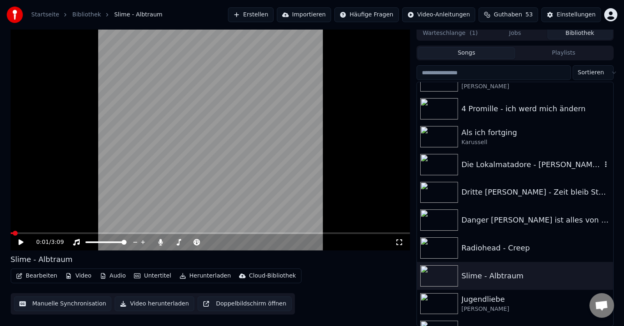
click at [492, 169] on div "Die Lokalmatadore - [PERSON_NAME] [PERSON_NAME]" at bounding box center [532, 165] width 140 height 12
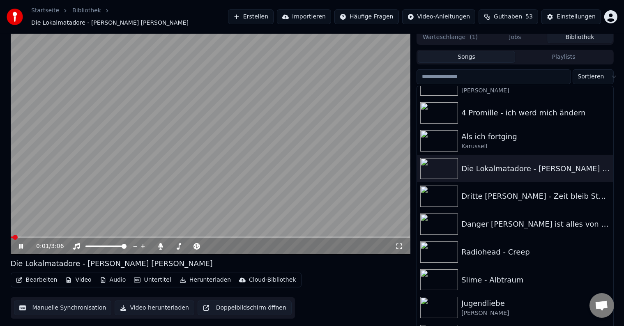
click at [398, 245] on icon at bounding box center [399, 246] width 8 height 7
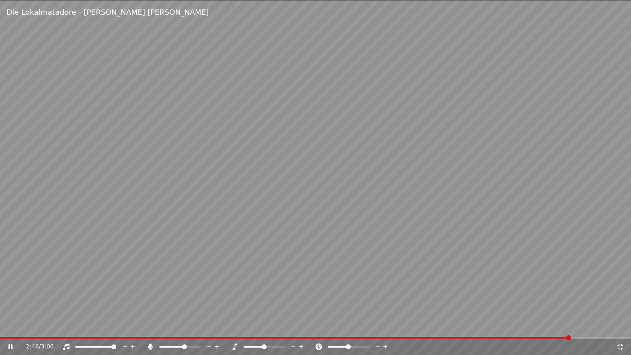
click at [619, 326] on icon at bounding box center [621, 347] width 8 height 7
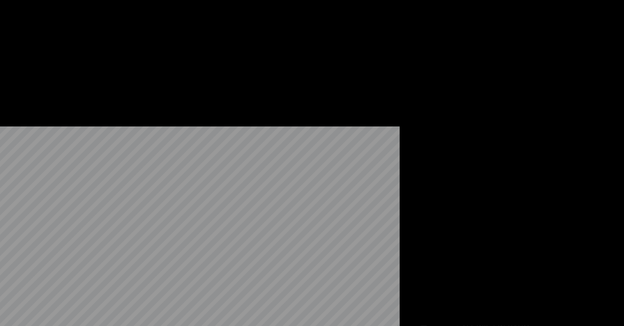
scroll to position [1168, 0]
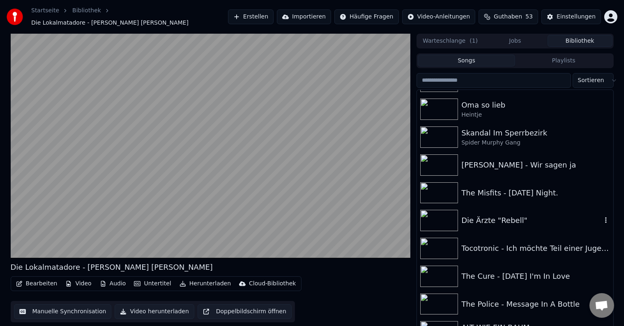
click at [541, 220] on div "Die Ärzte "Rebell"" at bounding box center [532, 221] width 140 height 12
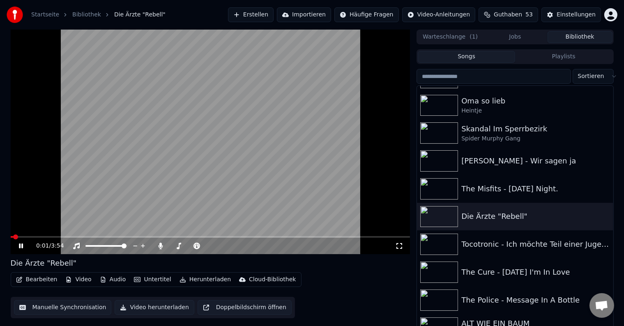
click at [402, 248] on icon at bounding box center [400, 246] width 6 height 6
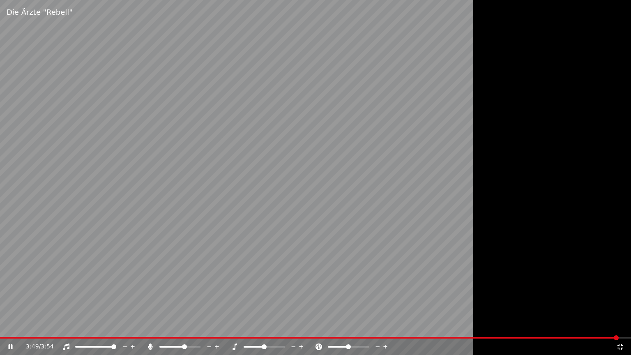
click at [623, 326] on icon at bounding box center [621, 347] width 8 height 7
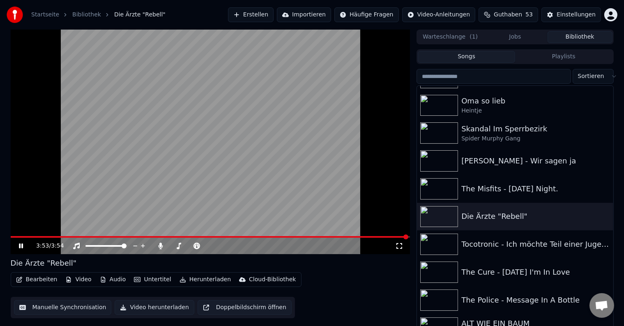
click at [303, 132] on video at bounding box center [211, 142] width 400 height 225
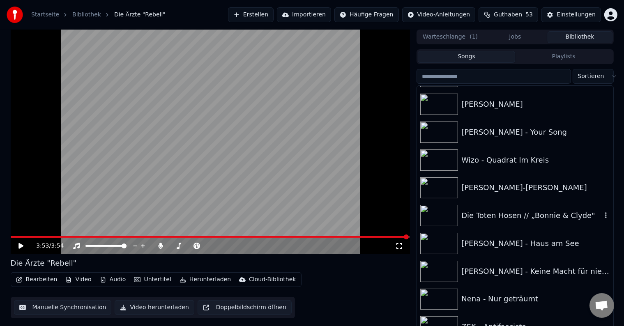
scroll to position [1532, 0]
click at [569, 168] on div "Wizo - Quadrat Im Kreis" at bounding box center [515, 160] width 196 height 28
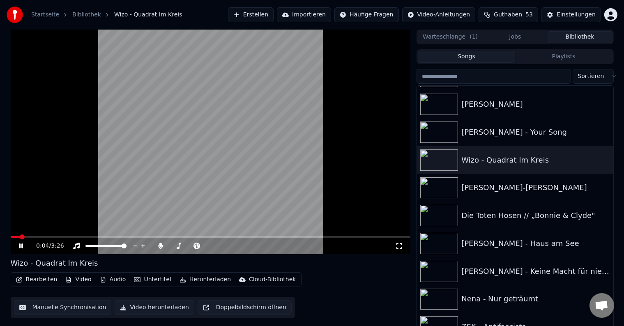
click at [400, 248] on icon at bounding box center [399, 246] width 8 height 7
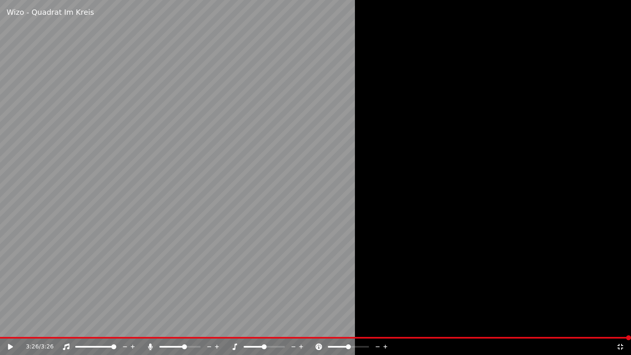
click at [337, 189] on video at bounding box center [315, 177] width 631 height 355
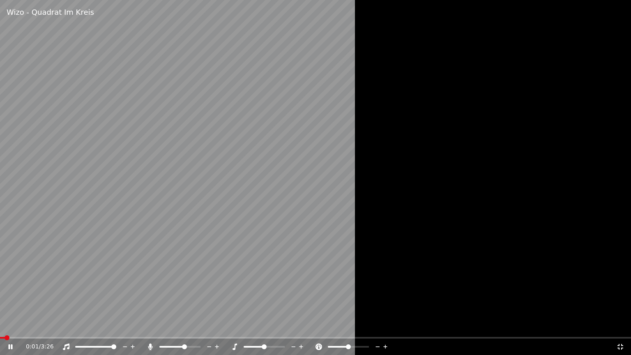
click at [505, 244] on div at bounding box center [315, 177] width 631 height 355
click at [622, 326] on icon at bounding box center [621, 347] width 6 height 6
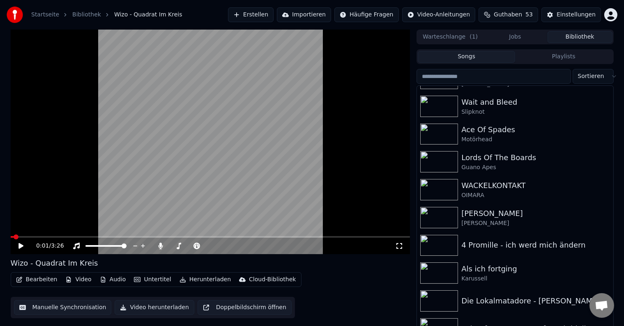
scroll to position [412, 0]
click at [495, 82] on input "search" at bounding box center [494, 76] width 154 height 15
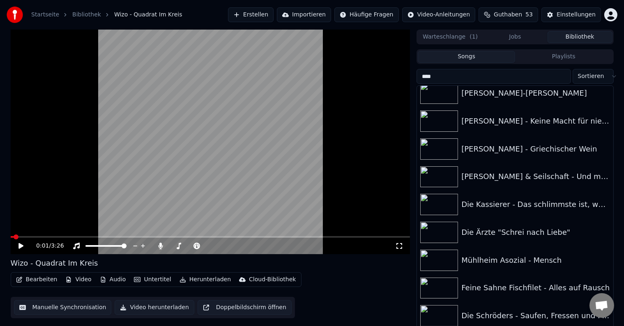
scroll to position [0, 0]
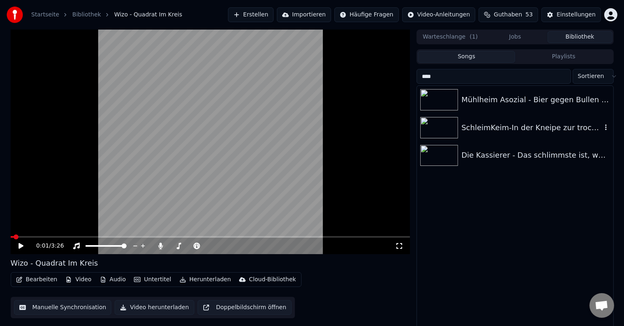
click at [493, 126] on div "SchleimKeim-In der Kneipe zur trockenen Kehle" at bounding box center [532, 128] width 140 height 12
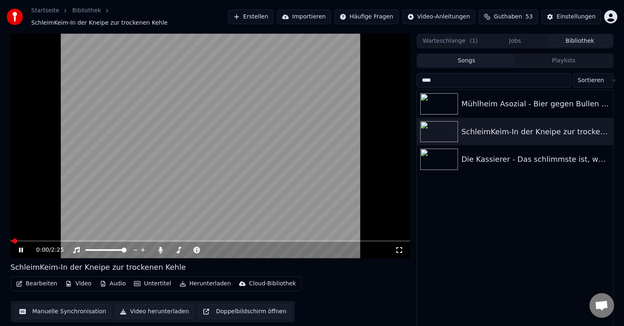
click at [400, 249] on icon at bounding box center [399, 250] width 8 height 7
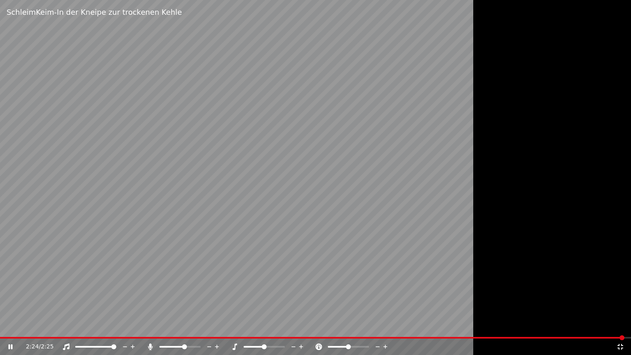
click at [619, 326] on icon at bounding box center [621, 347] width 6 height 6
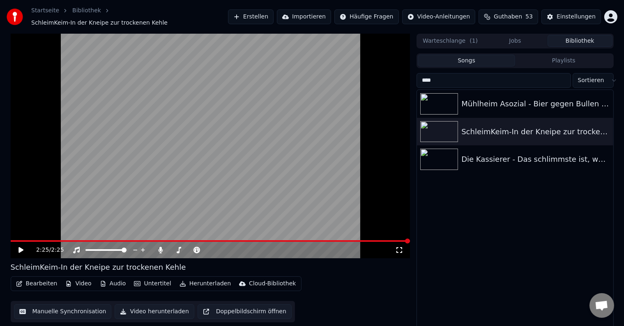
drag, startPoint x: 448, startPoint y: 79, endPoint x: 296, endPoint y: 87, distance: 151.9
click at [296, 87] on div "2:25 / 2:25 SchleimKeim-In der Kneipe zur trockenen Kehle Bearbeiten Video Audi…" at bounding box center [312, 184] width 617 height 301
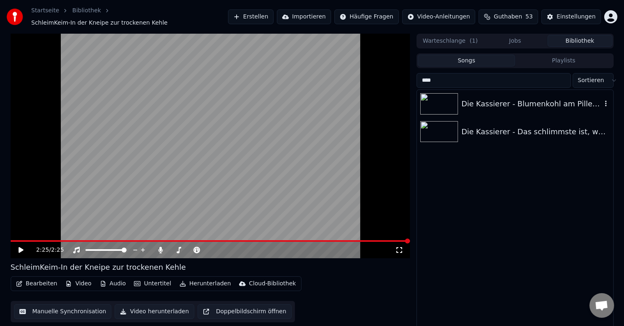
type input "****"
click at [467, 107] on div "Die Kassierer - Blumenkohl am Pillemann" at bounding box center [515, 104] width 196 height 28
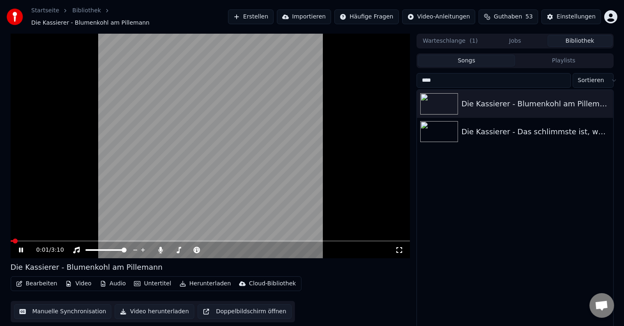
click at [399, 250] on div "0:01 / 3:10" at bounding box center [211, 250] width 400 height 16
click at [398, 249] on icon at bounding box center [400, 250] width 6 height 6
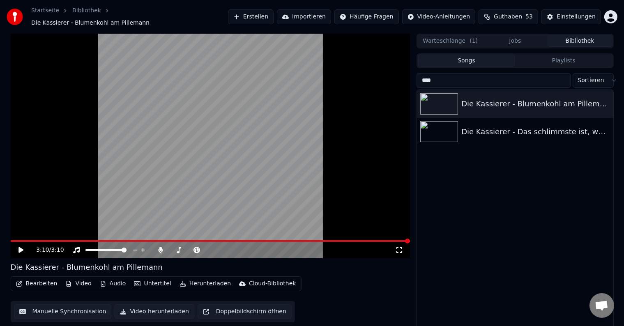
click at [561, 78] on input "****" at bounding box center [494, 80] width 154 height 15
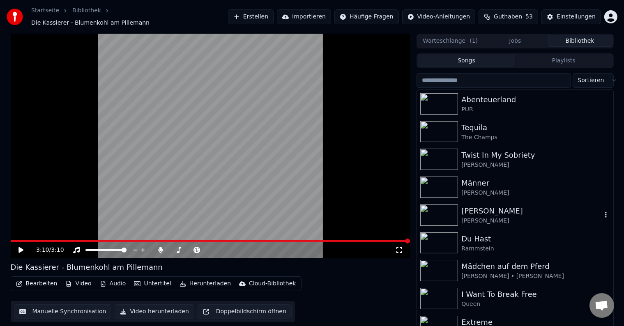
click at [468, 217] on div "[PERSON_NAME]" at bounding box center [532, 221] width 140 height 8
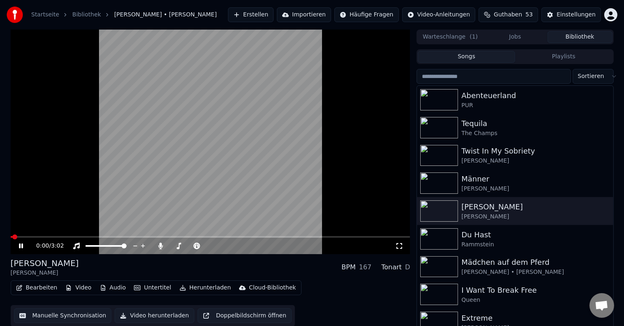
click at [402, 247] on icon at bounding box center [400, 246] width 6 height 6
click at [478, 77] on input "search" at bounding box center [494, 76] width 154 height 15
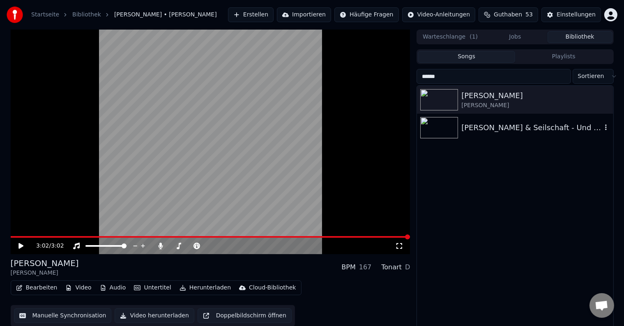
type input "******"
click at [475, 125] on div "[PERSON_NAME] & Seilschaft - Und musst du weinen" at bounding box center [532, 128] width 140 height 12
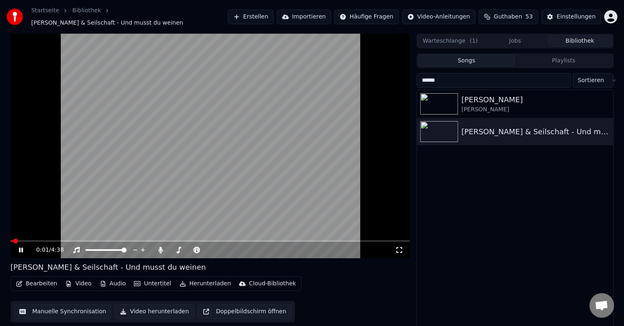
click at [398, 247] on icon at bounding box center [399, 250] width 8 height 7
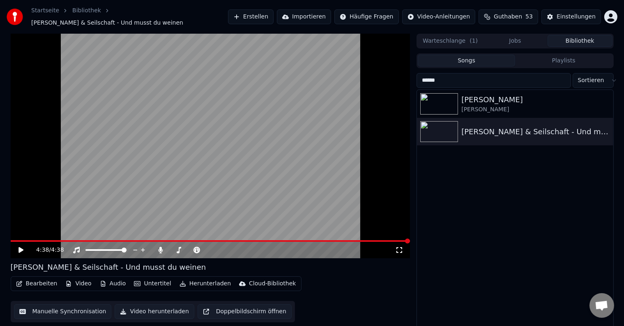
click at [562, 78] on input "******" at bounding box center [494, 80] width 154 height 15
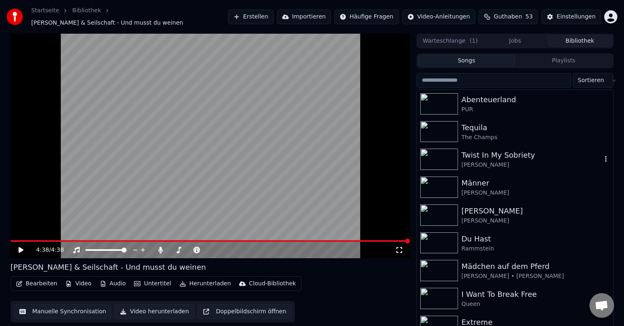
click at [539, 161] on div "[PERSON_NAME]" at bounding box center [532, 165] width 140 height 8
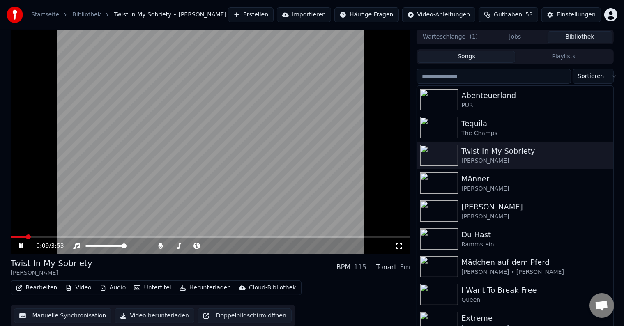
click at [398, 246] on icon at bounding box center [399, 246] width 8 height 7
click at [493, 120] on div "Tequila" at bounding box center [532, 124] width 140 height 12
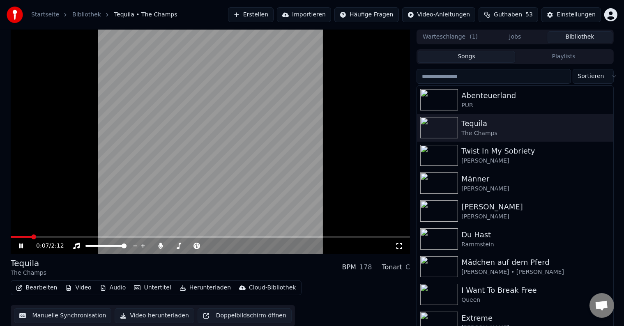
click at [400, 247] on icon at bounding box center [399, 246] width 8 height 7
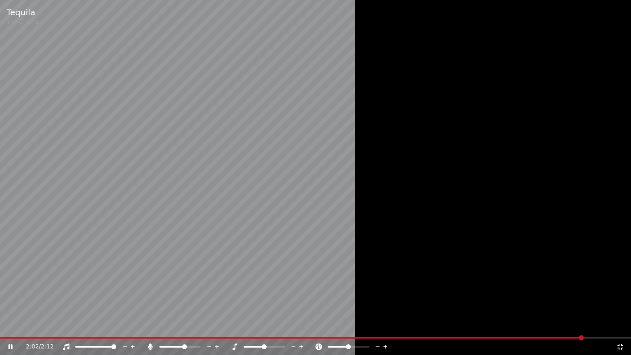
click at [622, 326] on div "2:02 / 2:12" at bounding box center [315, 347] width 625 height 8
click at [621, 326] on icon at bounding box center [621, 347] width 6 height 6
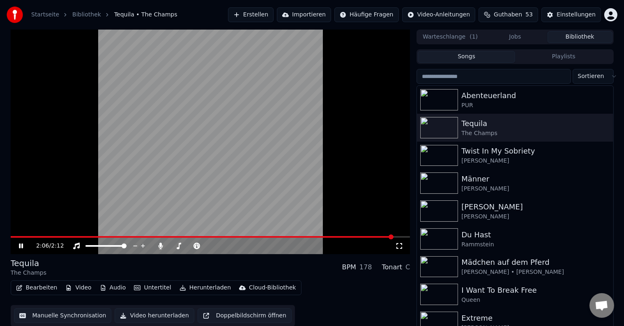
click at [501, 77] on input "search" at bounding box center [494, 76] width 154 height 15
click at [333, 105] on video at bounding box center [211, 142] width 400 height 225
click at [439, 73] on input "search" at bounding box center [494, 76] width 154 height 15
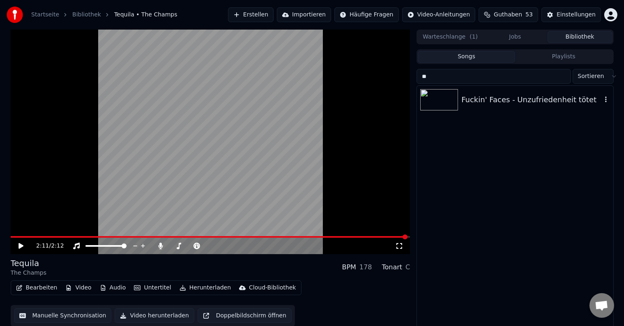
type input "**"
click at [467, 102] on div "Fuckin' Faces - Unzufriedenheit tötet" at bounding box center [532, 100] width 140 height 12
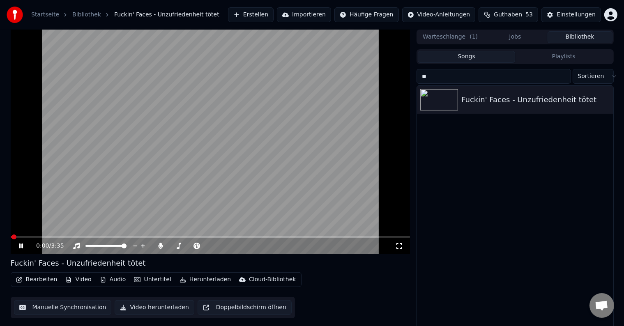
click at [400, 249] on icon at bounding box center [399, 246] width 8 height 7
click at [561, 75] on input "**" at bounding box center [494, 76] width 154 height 15
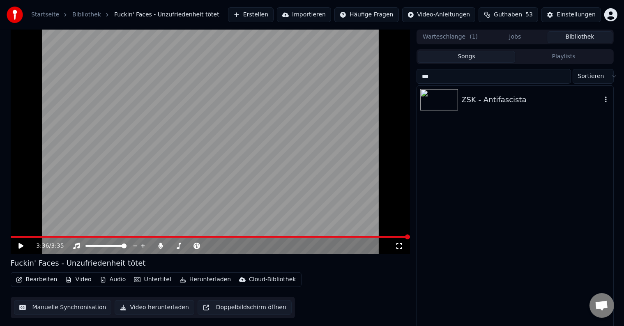
type input "***"
click at [532, 97] on div "ZSK - Antifascista" at bounding box center [532, 100] width 140 height 12
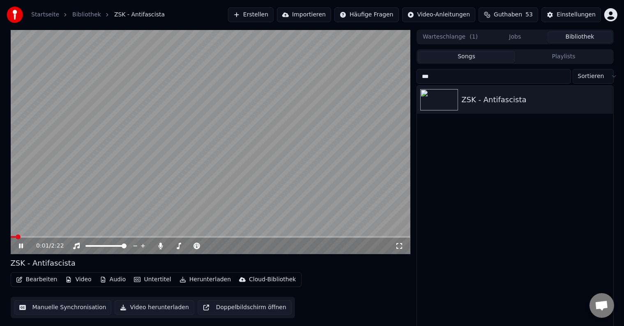
click at [398, 248] on icon at bounding box center [399, 246] width 8 height 7
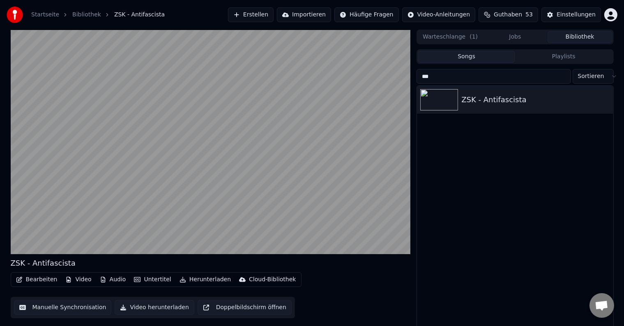
click at [562, 78] on input "***" at bounding box center [494, 76] width 154 height 15
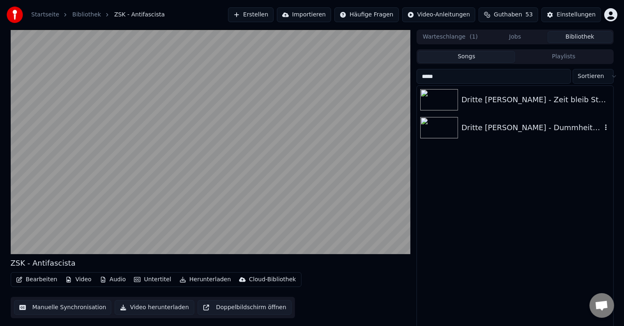
type input "*****"
click at [571, 131] on div "Dritte [PERSON_NAME] - Dummheit kann man nicht verbieten" at bounding box center [532, 128] width 140 height 12
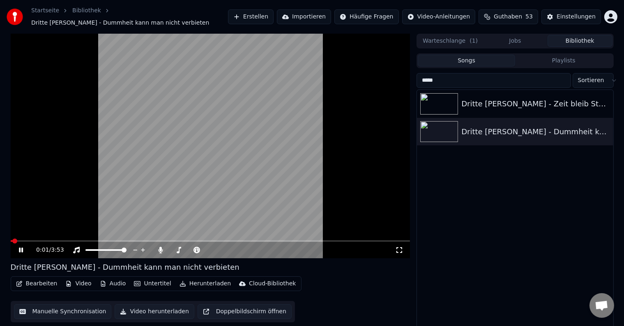
click at [400, 247] on icon at bounding box center [399, 250] width 8 height 7
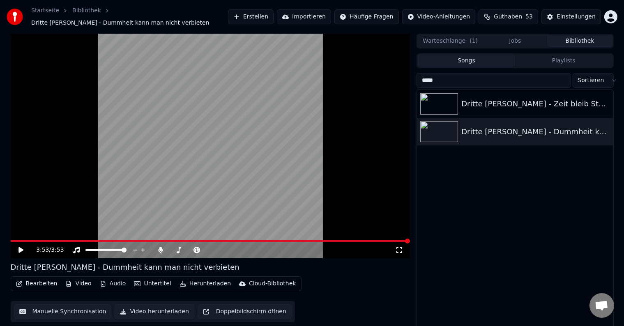
click at [562, 76] on input "*****" at bounding box center [494, 80] width 154 height 15
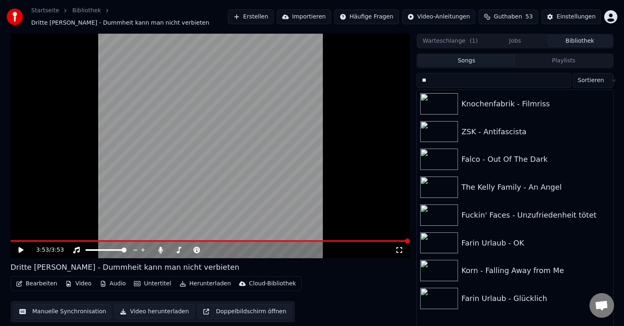
type input "***"
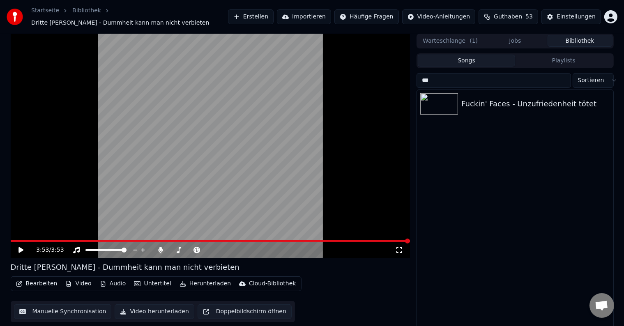
click at [563, 76] on input "***" at bounding box center [494, 80] width 154 height 15
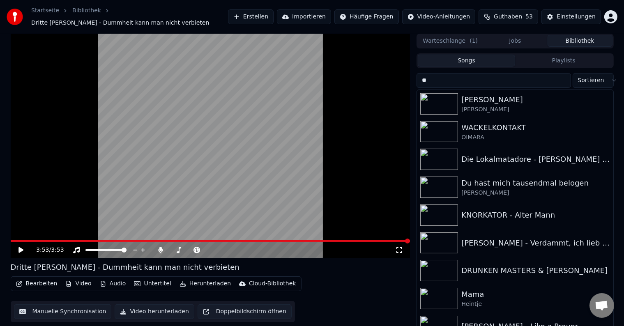
type input "***"
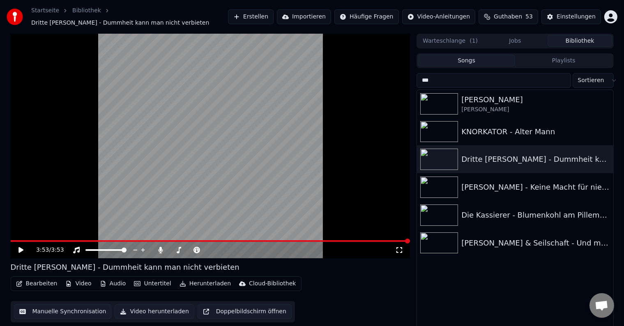
click at [563, 76] on input "***" at bounding box center [494, 80] width 154 height 15
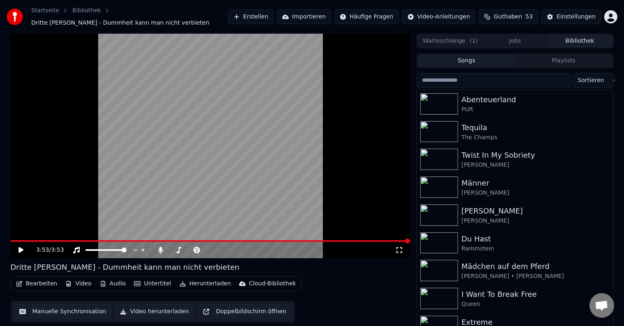
click at [539, 77] on input "search" at bounding box center [494, 80] width 154 height 15
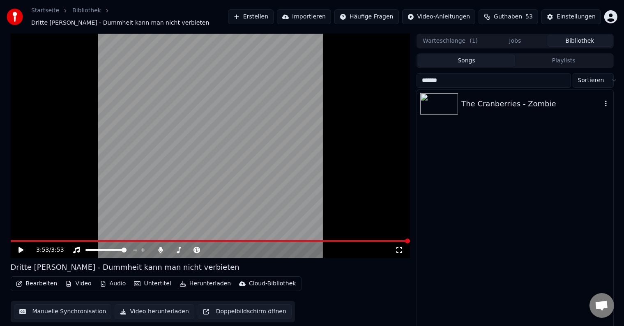
click at [533, 98] on div "The Cranberries - Zombie" at bounding box center [532, 104] width 140 height 12
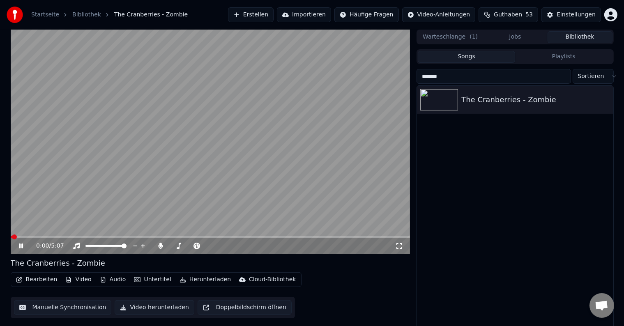
click at [400, 247] on icon at bounding box center [399, 246] width 8 height 7
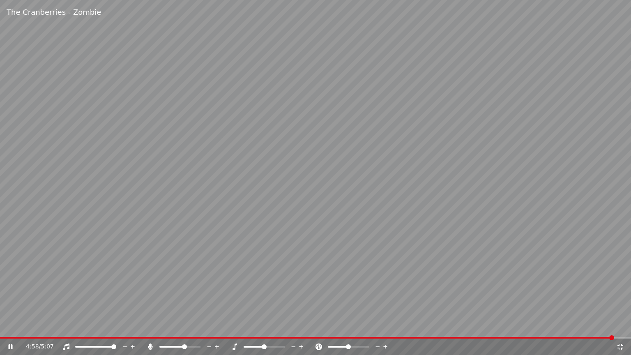
click at [623, 326] on icon at bounding box center [621, 347] width 8 height 7
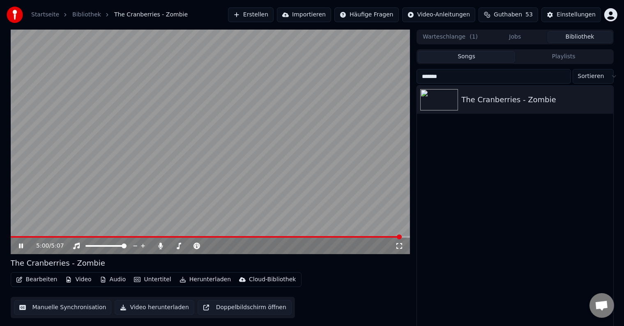
click at [488, 73] on input "*******" at bounding box center [494, 76] width 154 height 15
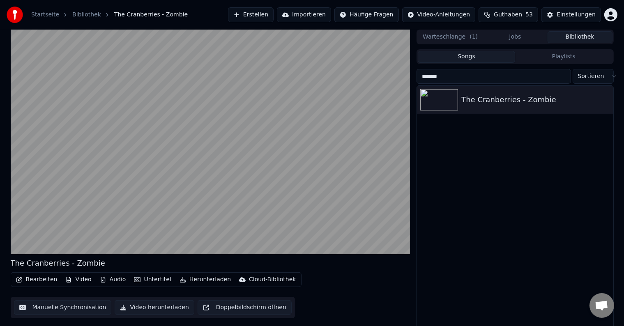
click at [488, 73] on input "*******" at bounding box center [494, 76] width 154 height 15
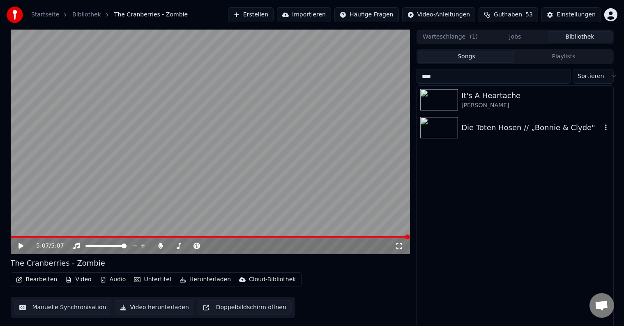
click at [471, 122] on div "Die Toten Hosen // „Bonnie & Clyde"" at bounding box center [532, 128] width 140 height 12
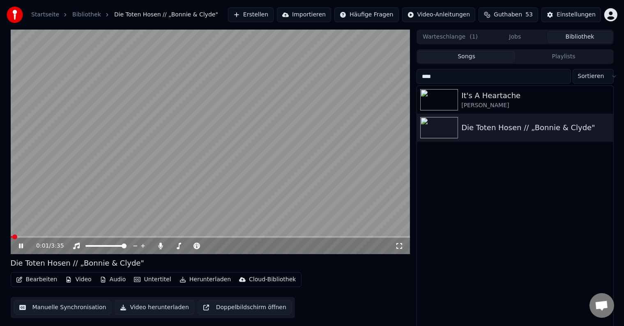
click at [398, 244] on icon at bounding box center [400, 246] width 6 height 6
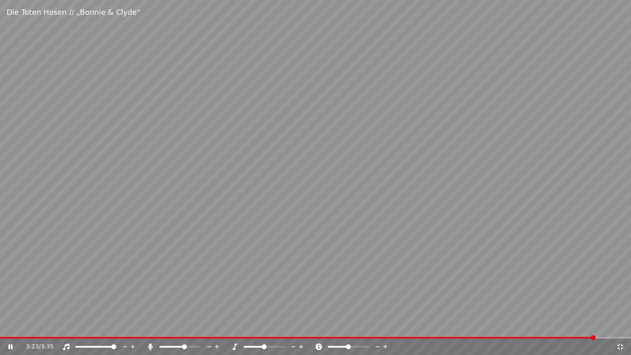
click at [621, 326] on icon at bounding box center [621, 347] width 8 height 7
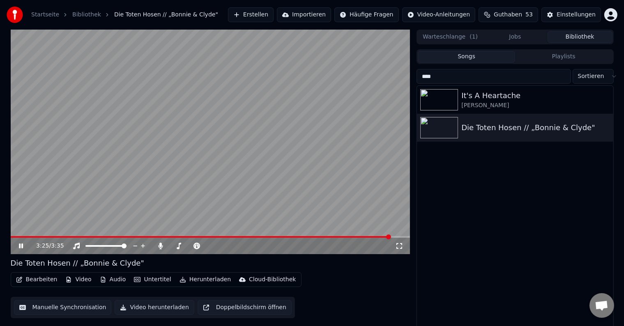
click at [480, 79] on input "****" at bounding box center [494, 76] width 154 height 15
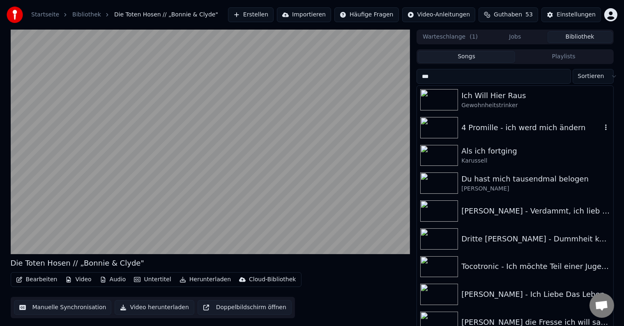
click at [498, 115] on div "4 Promille - ich werd mich ändern" at bounding box center [515, 128] width 196 height 28
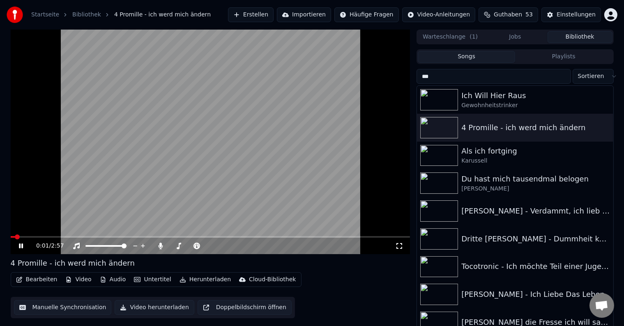
click at [398, 246] on icon at bounding box center [399, 246] width 8 height 7
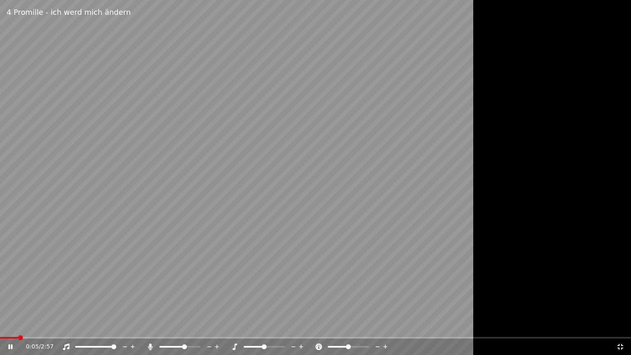
click at [318, 326] on icon at bounding box center [319, 347] width 8 height 7
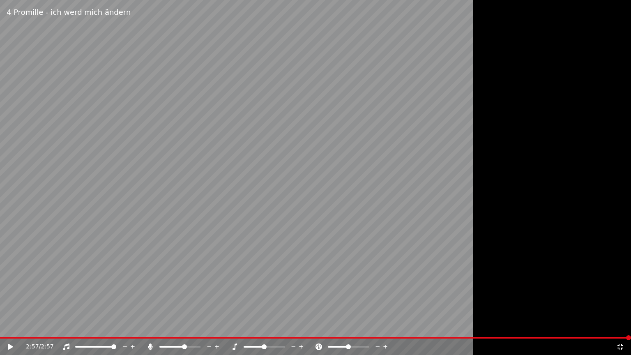
click at [618, 326] on icon at bounding box center [621, 347] width 8 height 7
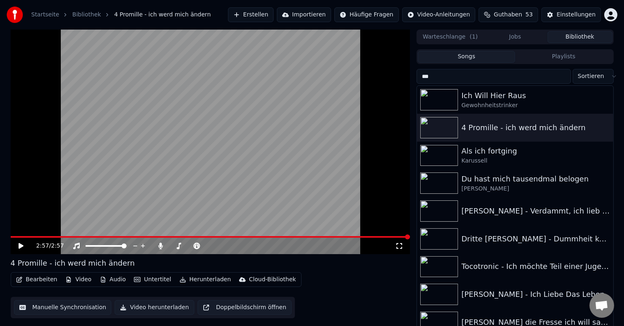
click at [452, 74] on input "***" at bounding box center [494, 76] width 154 height 15
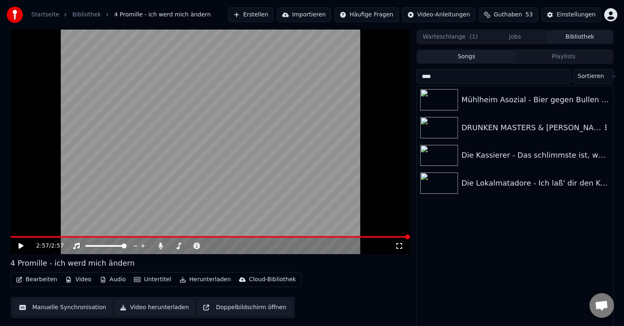
click at [480, 131] on div "DRUNKEN MASTERS & [PERSON_NAME]" at bounding box center [532, 128] width 140 height 12
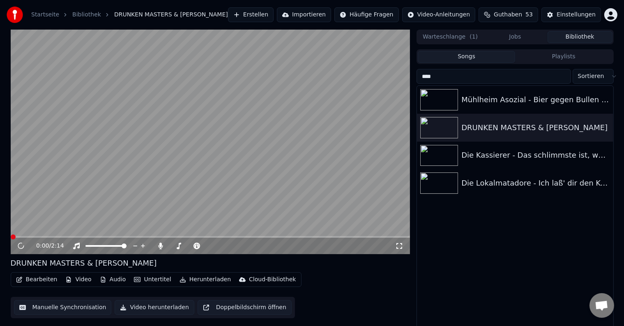
click at [273, 110] on video at bounding box center [211, 142] width 400 height 225
click at [400, 246] on icon at bounding box center [399, 246] width 8 height 7
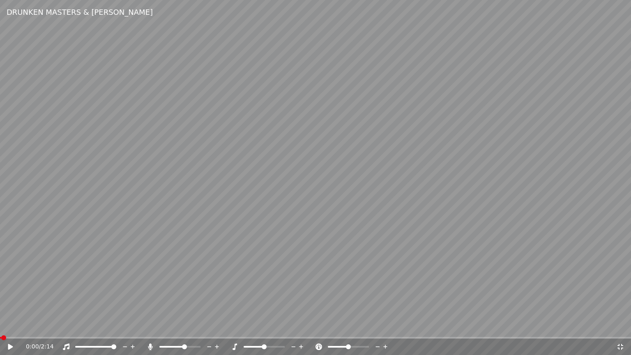
click at [307, 196] on video at bounding box center [315, 177] width 631 height 355
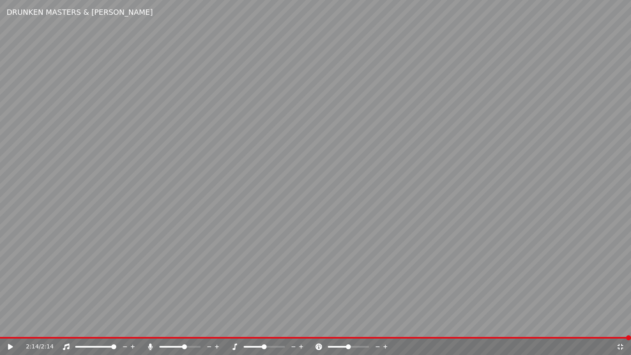
click at [624, 326] on icon at bounding box center [621, 347] width 8 height 7
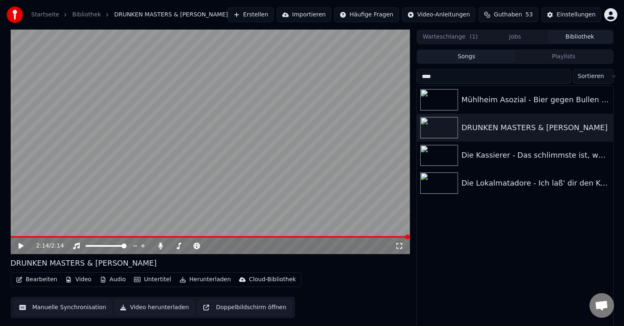
click at [484, 72] on input "****" at bounding box center [494, 76] width 154 height 15
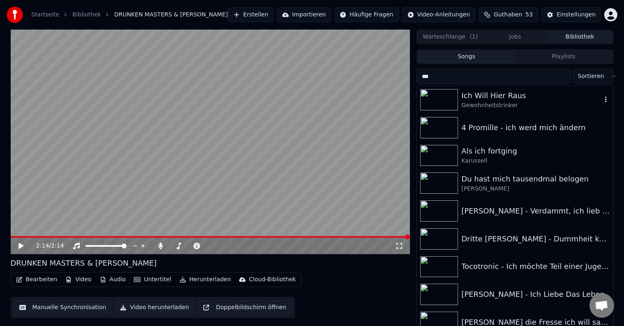
click at [499, 92] on div "Ich Will Hier Raus" at bounding box center [532, 96] width 140 height 12
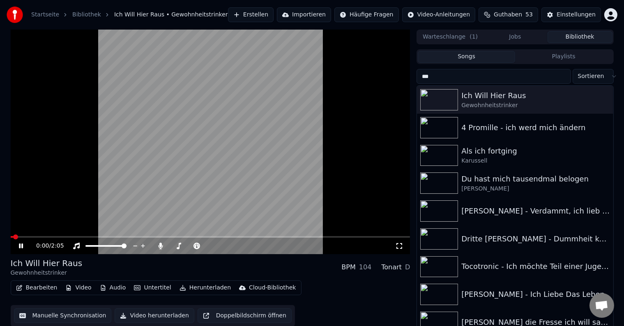
click at [402, 248] on icon at bounding box center [400, 246] width 6 height 6
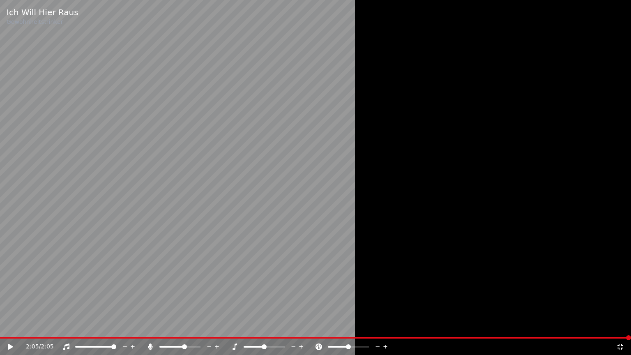
click at [621, 326] on icon at bounding box center [621, 347] width 8 height 7
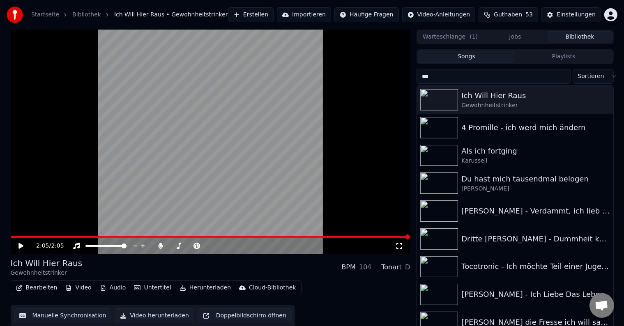
click at [467, 79] on input "***" at bounding box center [494, 76] width 154 height 15
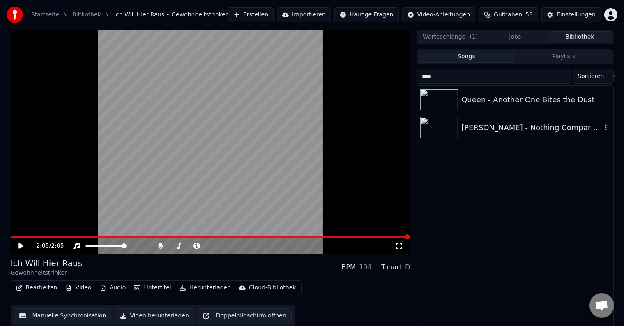
click at [492, 122] on div "[PERSON_NAME] - Nothing Compares [DATE]" at bounding box center [532, 128] width 140 height 12
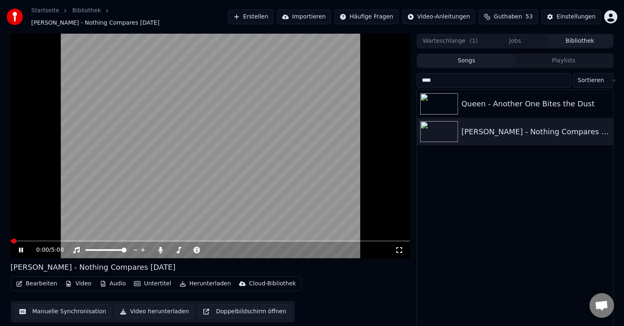
click at [401, 247] on icon at bounding box center [399, 250] width 8 height 7
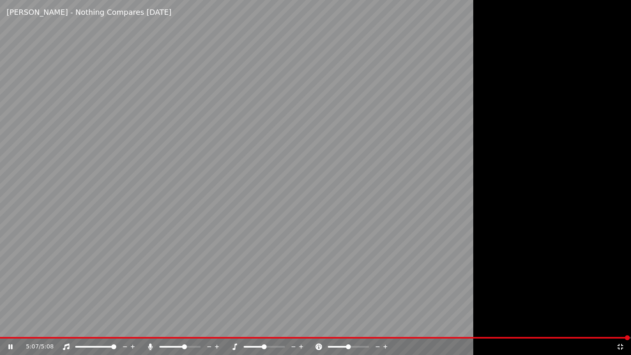
click at [622, 326] on icon at bounding box center [621, 347] width 6 height 6
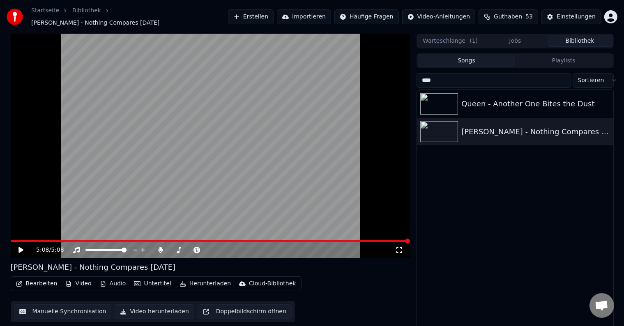
click at [331, 127] on video at bounding box center [211, 146] width 400 height 225
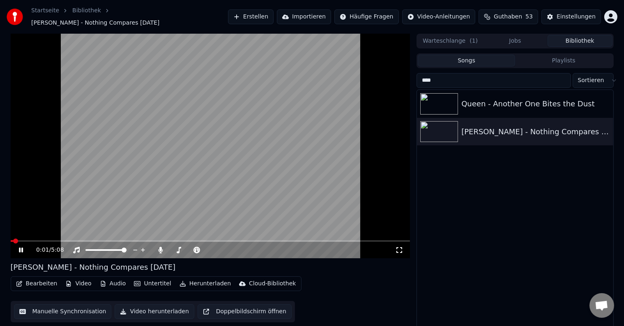
click at [278, 130] on video at bounding box center [211, 146] width 400 height 225
click at [436, 73] on input "****" at bounding box center [494, 80] width 154 height 15
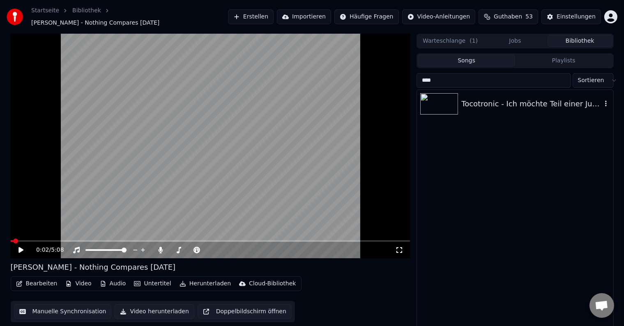
type input "****"
click at [487, 105] on div "Tocotronic - Ich möchte Teil einer Jugendbewegung sein" at bounding box center [532, 104] width 140 height 12
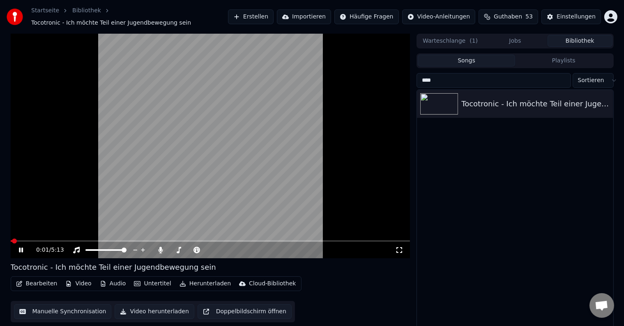
click at [400, 247] on icon at bounding box center [399, 250] width 8 height 7
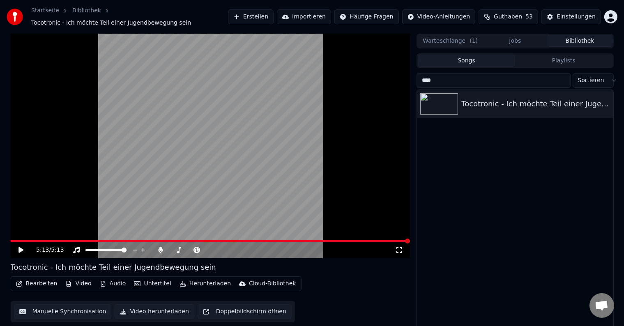
click at [562, 77] on input "****" at bounding box center [494, 80] width 154 height 15
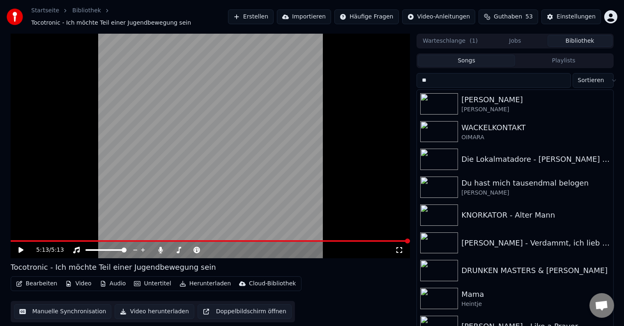
type input "***"
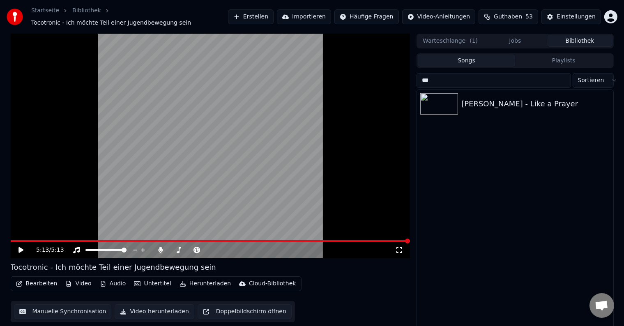
click at [562, 77] on input "***" at bounding box center [494, 80] width 154 height 15
type input "***"
click at [526, 98] on div "Radiohead - Creep" at bounding box center [532, 104] width 140 height 12
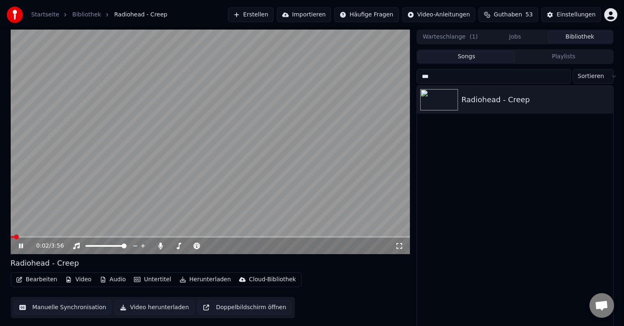
click at [399, 249] on icon at bounding box center [399, 246] width 8 height 7
click at [562, 76] on input "***" at bounding box center [494, 76] width 154 height 15
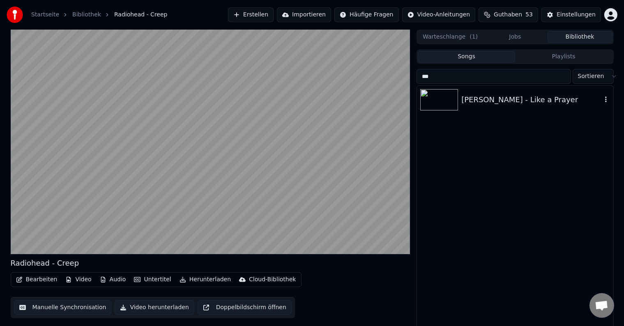
type input "***"
click at [520, 104] on div "[PERSON_NAME] - Like a Prayer" at bounding box center [532, 100] width 140 height 12
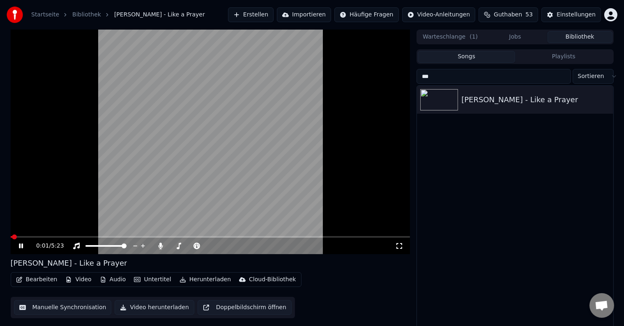
click at [401, 245] on icon at bounding box center [399, 246] width 8 height 7
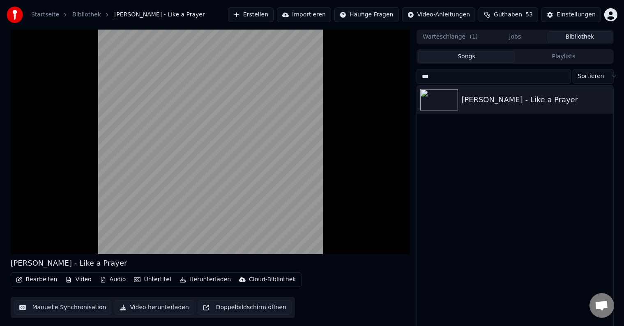
click at [562, 78] on input "***" at bounding box center [494, 76] width 154 height 15
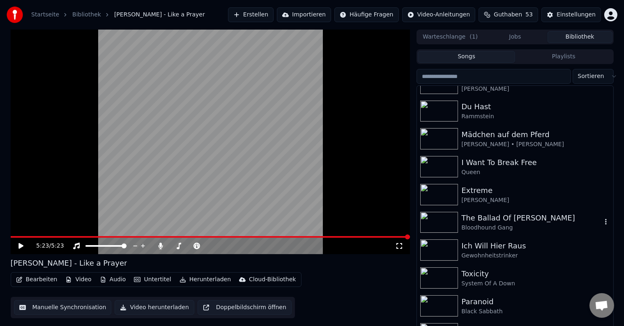
scroll to position [129, 0]
click at [532, 218] on div "The Ballad Of [PERSON_NAME]" at bounding box center [532, 218] width 140 height 12
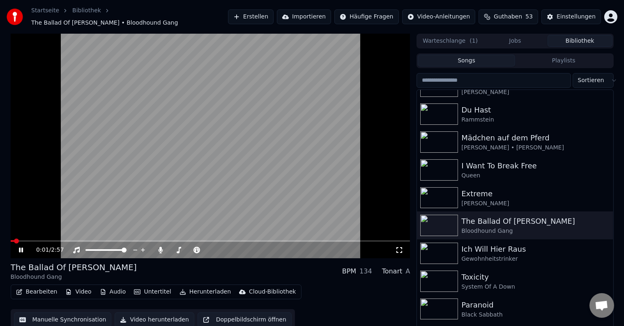
click at [401, 249] on icon at bounding box center [400, 250] width 6 height 6
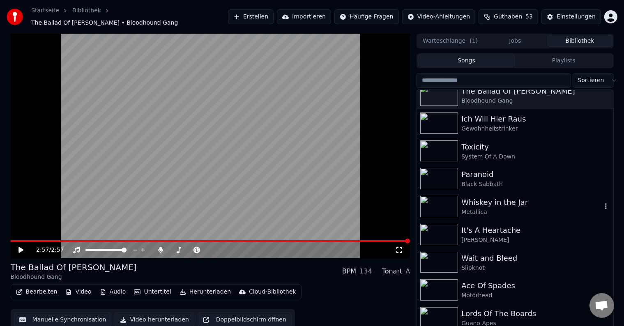
scroll to position [261, 0]
click at [490, 236] on div "[PERSON_NAME]" at bounding box center [532, 240] width 140 height 8
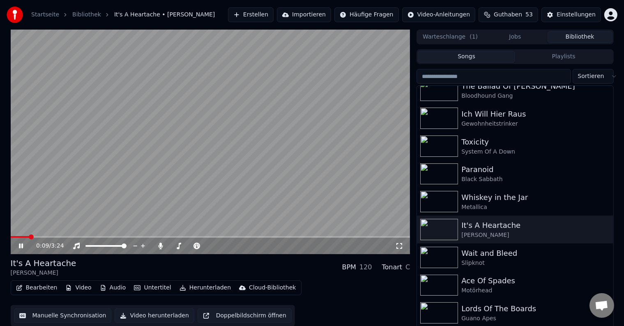
click at [400, 247] on icon at bounding box center [399, 246] width 8 height 7
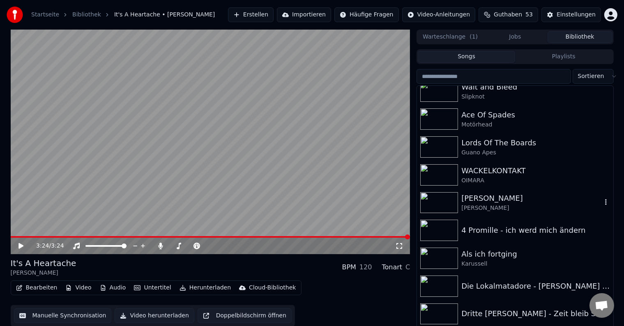
scroll to position [429, 0]
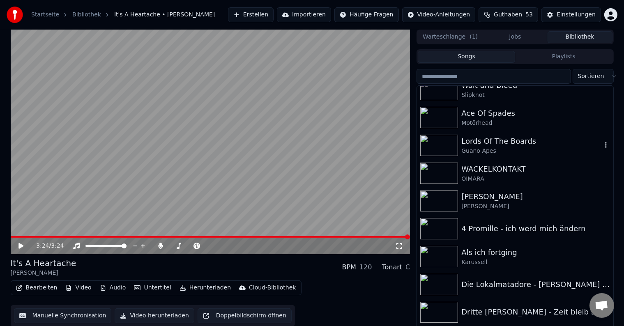
click at [485, 143] on div "Lords Of The Boards" at bounding box center [532, 142] width 140 height 12
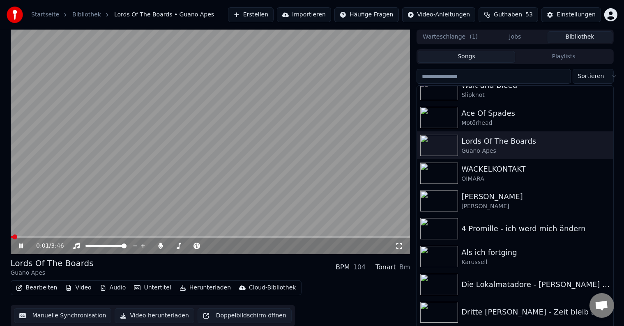
click at [400, 248] on icon at bounding box center [399, 246] width 8 height 7
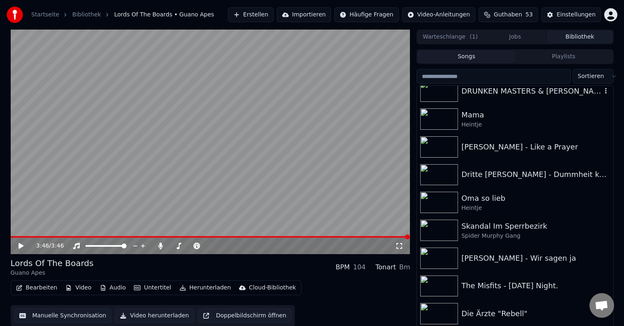
scroll to position [1069, 0]
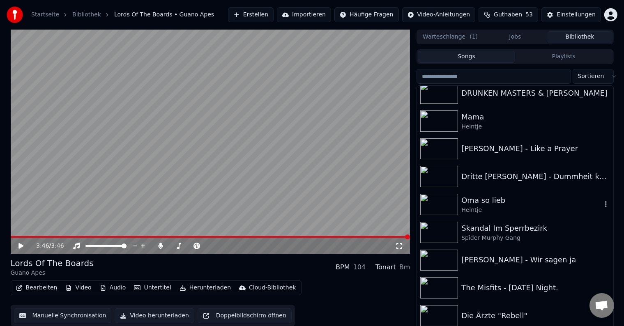
click at [485, 208] on div "Heintje" at bounding box center [532, 210] width 140 height 8
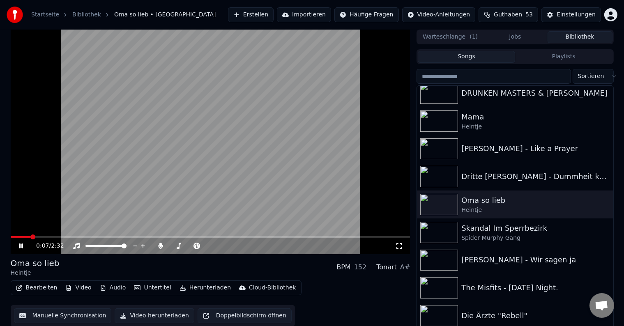
click at [402, 248] on icon at bounding box center [400, 246] width 6 height 6
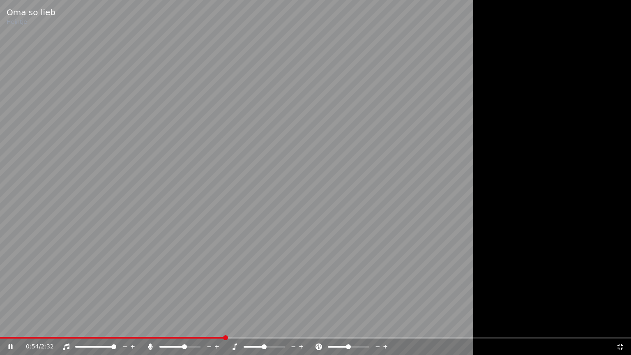
click at [620, 326] on div "0:54 / 2:32" at bounding box center [315, 347] width 625 height 8
click at [621, 326] on icon at bounding box center [621, 347] width 8 height 7
